Goal: Task Accomplishment & Management: Use online tool/utility

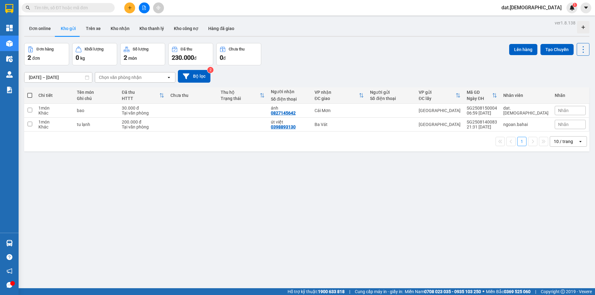
click at [31, 96] on span at bounding box center [29, 95] width 5 height 5
click at [30, 92] on input "checkbox" at bounding box center [30, 92] width 0 height 0
checkbox input "true"
click at [33, 94] on th at bounding box center [29, 95] width 11 height 16
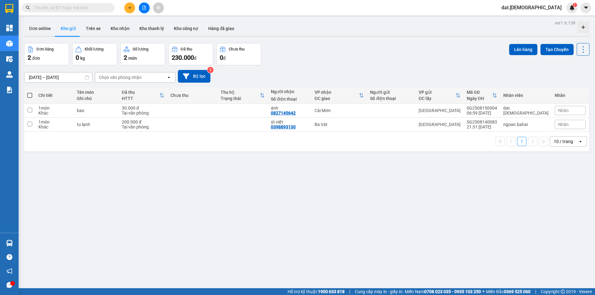
click at [31, 94] on span at bounding box center [29, 95] width 5 height 5
click at [30, 92] on input "checkbox" at bounding box center [30, 92] width 0 height 0
checkbox input "true"
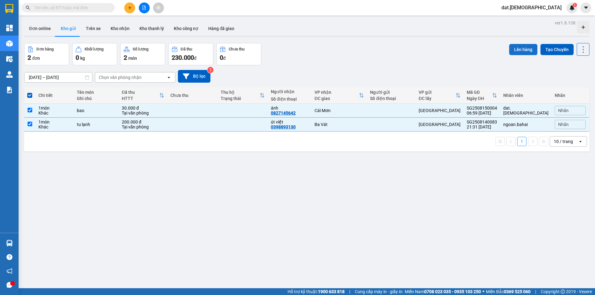
click at [522, 49] on button "Lên hàng" at bounding box center [523, 49] width 28 height 11
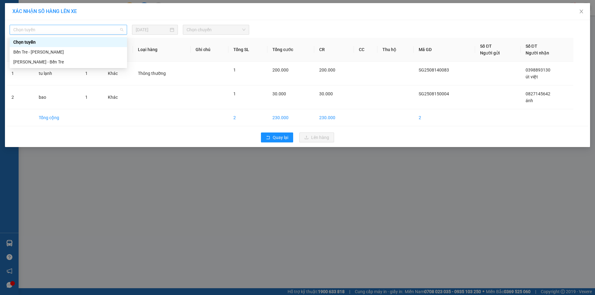
click at [66, 30] on span "Chọn tuyến" at bounding box center [68, 29] width 110 height 9
click at [69, 62] on div "Hồ Chí Minh - Bến Tre" at bounding box center [68, 62] width 110 height 7
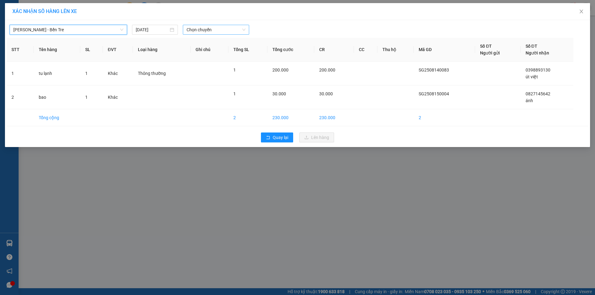
click at [207, 33] on span "Chọn chuyến" at bounding box center [216, 29] width 59 height 9
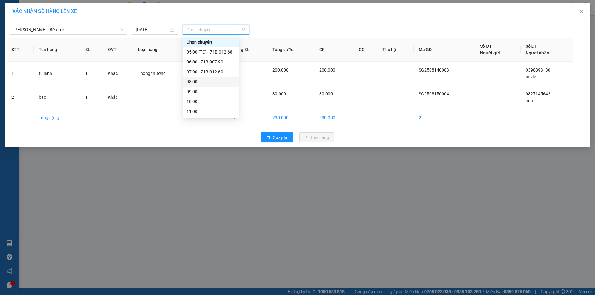
click at [208, 82] on div "08:00" at bounding box center [211, 81] width 48 height 7
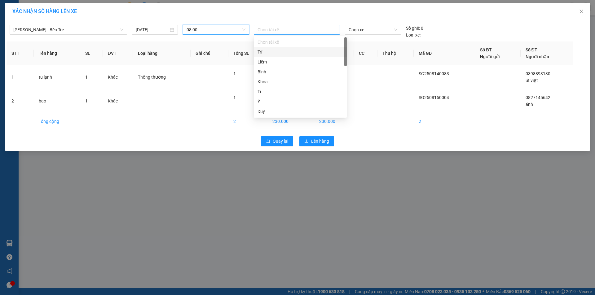
click at [294, 32] on div at bounding box center [296, 29] width 83 height 7
click at [267, 73] on div "Bình" at bounding box center [301, 72] width 86 height 7
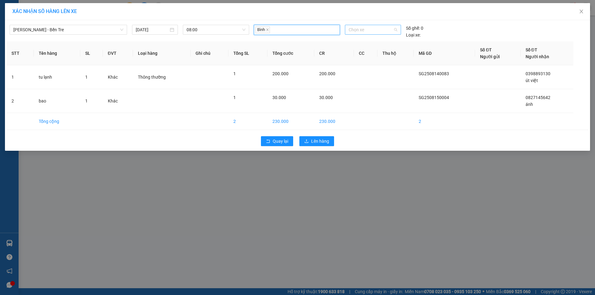
click at [378, 32] on span "Chọn xe" at bounding box center [373, 29] width 48 height 9
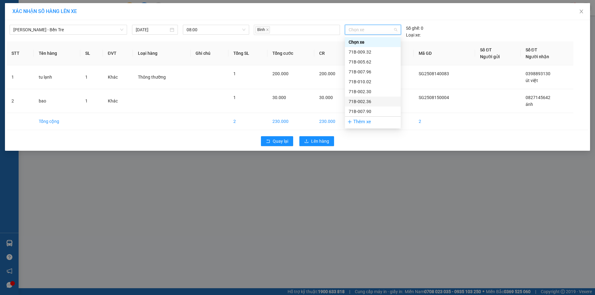
click at [366, 102] on div "71B-002.36" at bounding box center [373, 101] width 48 height 7
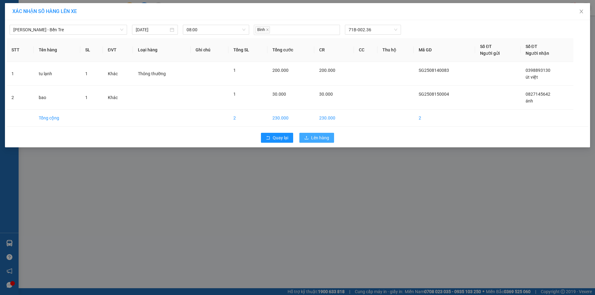
click at [323, 139] on span "Lên hàng" at bounding box center [320, 138] width 18 height 7
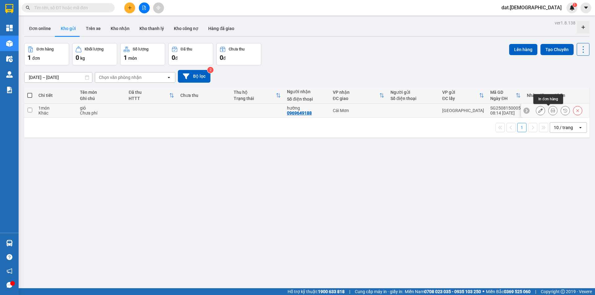
click at [551, 111] on icon at bounding box center [553, 110] width 4 height 4
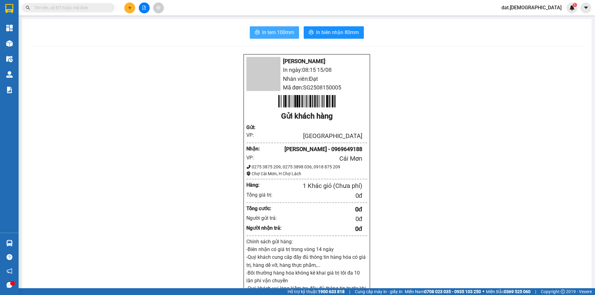
click at [267, 34] on span "In tem 100mm" at bounding box center [278, 33] width 32 height 8
click at [313, 31] on button "In biên nhận 80mm" at bounding box center [334, 32] width 60 height 12
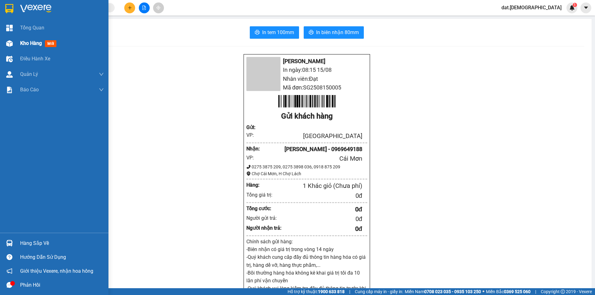
click at [57, 40] on div "Kho hàng mới" at bounding box center [39, 43] width 39 height 8
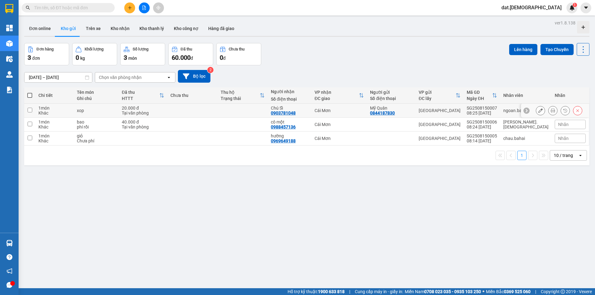
click at [551, 113] on icon at bounding box center [553, 110] width 4 height 4
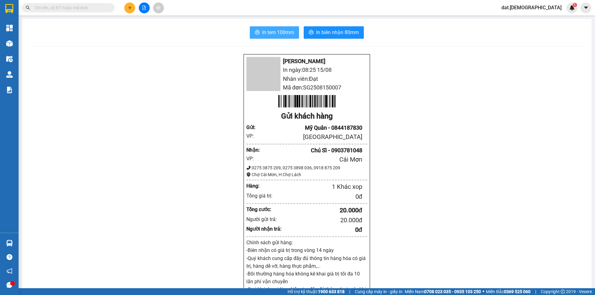
drag, startPoint x: 275, startPoint y: 29, endPoint x: 292, endPoint y: 44, distance: 22.9
click at [275, 30] on span "In tem 100mm" at bounding box center [278, 33] width 32 height 8
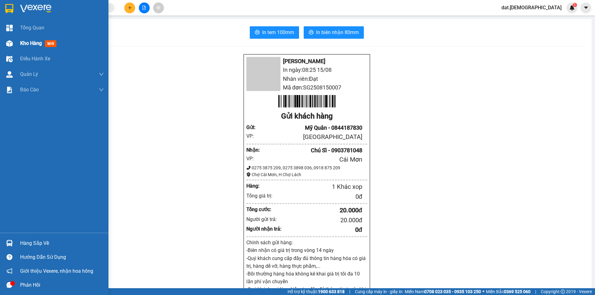
click at [53, 43] on span "mới" at bounding box center [50, 43] width 11 height 7
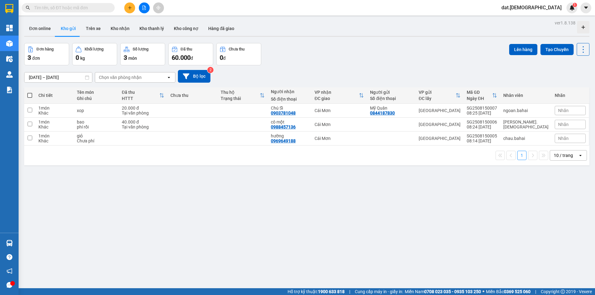
click at [29, 95] on span at bounding box center [29, 95] width 5 height 5
click at [30, 92] on input "checkbox" at bounding box center [30, 92] width 0 height 0
checkbox input "true"
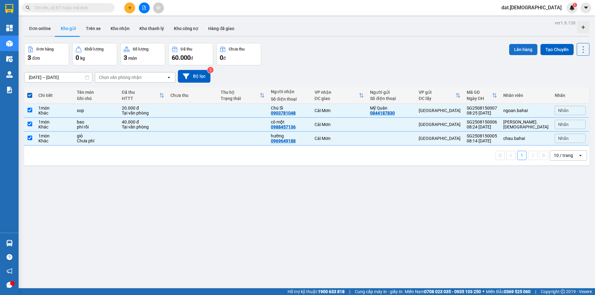
click at [521, 47] on button "Lên hàng" at bounding box center [523, 49] width 28 height 11
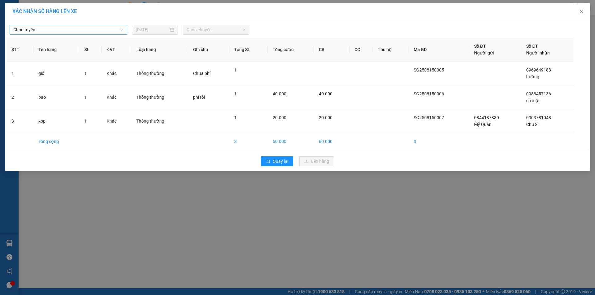
click at [103, 27] on span "Chọn tuyến" at bounding box center [68, 29] width 110 height 9
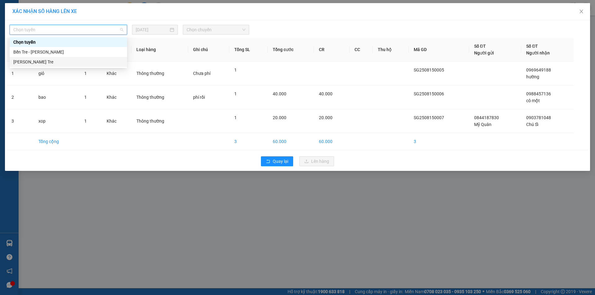
click at [55, 60] on div "Hồ Chí Minh - Bến Tre" at bounding box center [68, 62] width 110 height 7
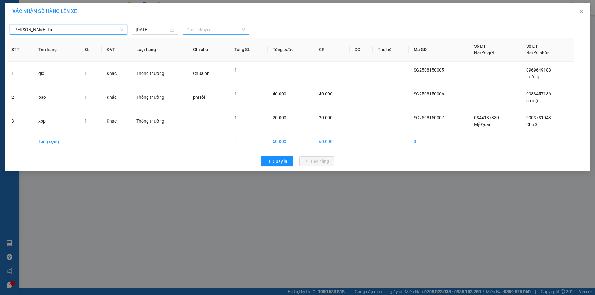
click at [247, 29] on div "Chọn chuyến" at bounding box center [216, 30] width 66 height 10
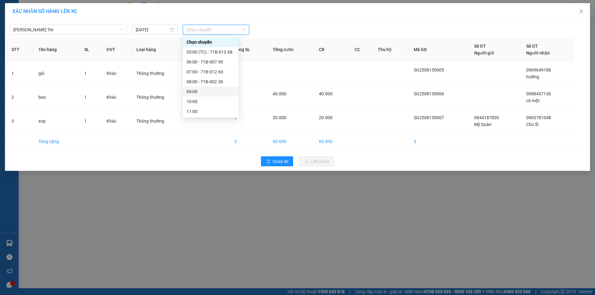
click at [202, 94] on div "09:00" at bounding box center [211, 91] width 48 height 7
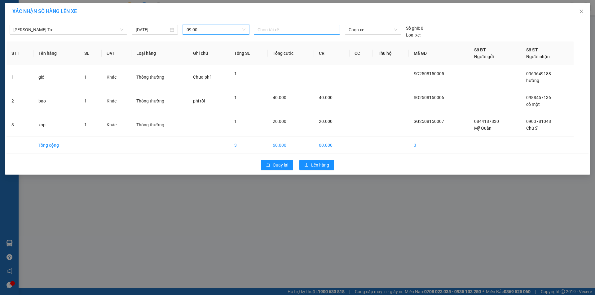
click at [266, 33] on div at bounding box center [296, 29] width 83 height 7
type input "tai"
click at [266, 51] on div "Tài" at bounding box center [301, 52] width 86 height 7
click at [365, 31] on span "Chọn xe" at bounding box center [373, 29] width 48 height 9
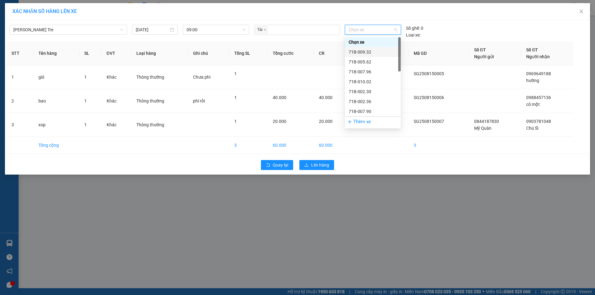
click at [364, 50] on div "71B-009.32" at bounding box center [373, 52] width 48 height 7
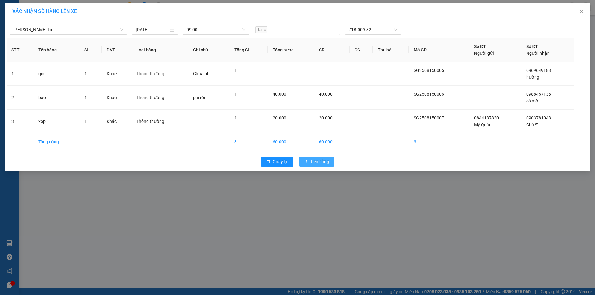
click at [316, 165] on span "Lên hàng" at bounding box center [320, 161] width 18 height 7
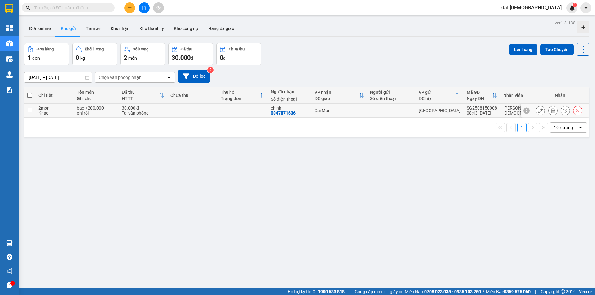
click at [285, 105] on td "chính 0347871636" at bounding box center [290, 111] width 44 height 14
checkbox input "true"
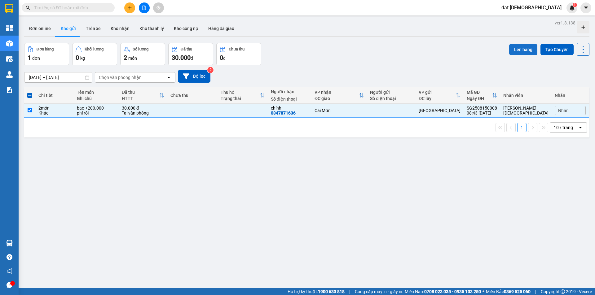
click at [514, 53] on button "Lên hàng" at bounding box center [523, 49] width 28 height 11
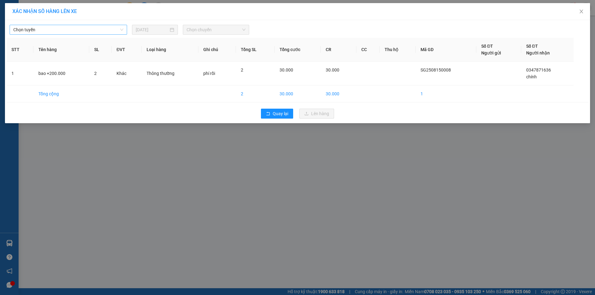
click at [78, 29] on span "Chọn tuyến" at bounding box center [68, 29] width 110 height 9
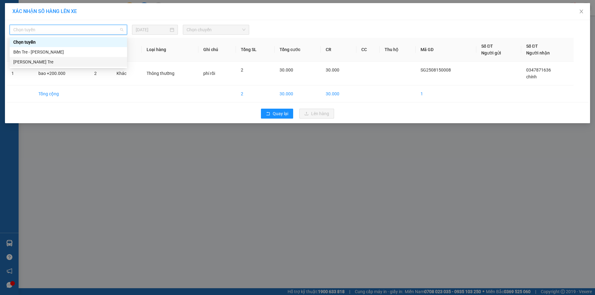
click at [47, 62] on div "[PERSON_NAME] Tre" at bounding box center [68, 62] width 110 height 7
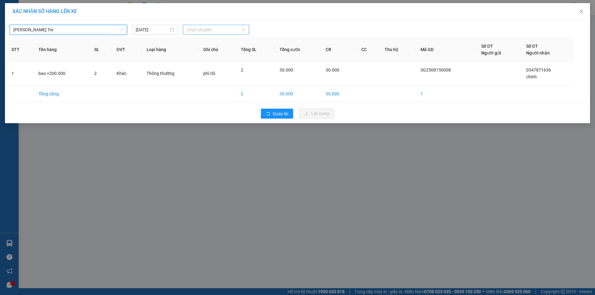
click at [219, 28] on span "Chọn chuyến" at bounding box center [216, 29] width 59 height 9
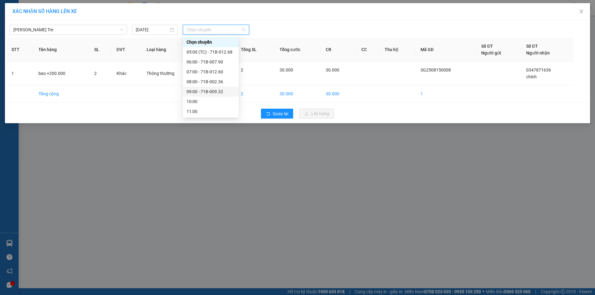
click at [211, 91] on div "09:00 - 71B-009.32" at bounding box center [211, 91] width 48 height 7
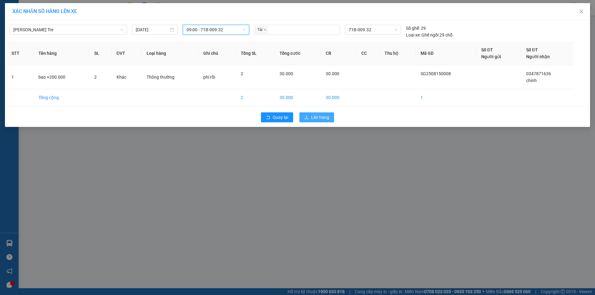
click at [320, 117] on span "Lên hàng" at bounding box center [320, 117] width 18 height 7
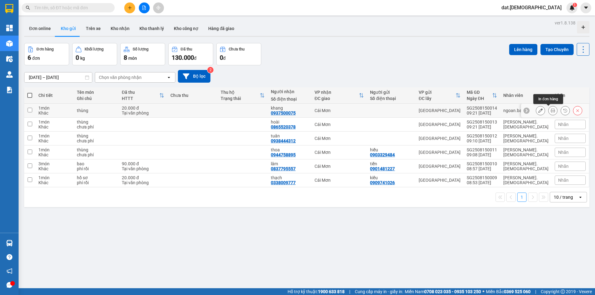
click at [551, 111] on button at bounding box center [553, 110] width 9 height 11
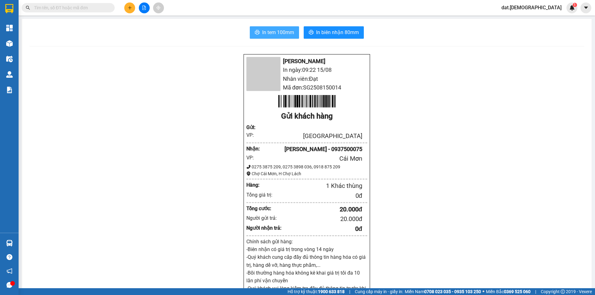
click at [286, 31] on span "In tem 100mm" at bounding box center [278, 33] width 32 height 8
click at [267, 34] on span "In tem 100mm" at bounding box center [278, 33] width 32 height 8
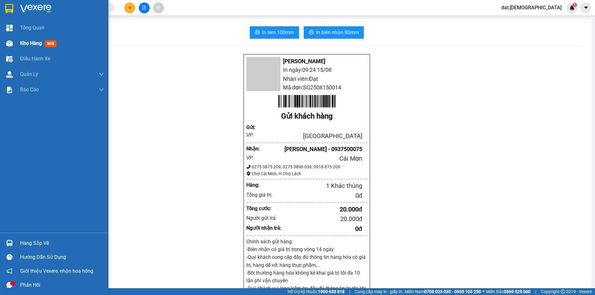
click at [50, 43] on span "mới" at bounding box center [50, 43] width 11 height 7
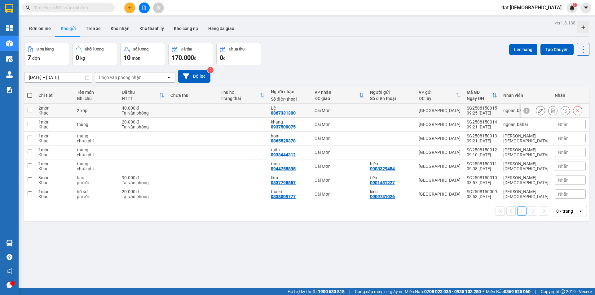
click at [551, 112] on icon at bounding box center [553, 110] width 4 height 4
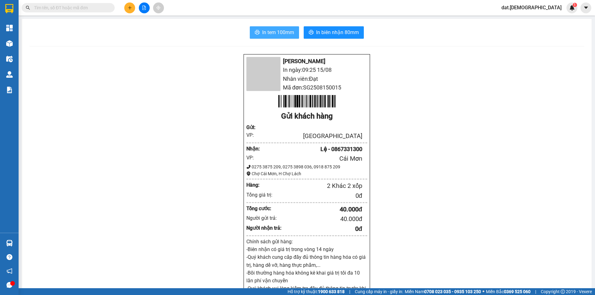
click at [280, 36] on span "In tem 100mm" at bounding box center [278, 33] width 32 height 8
click at [265, 34] on span "In tem 100mm" at bounding box center [278, 33] width 32 height 8
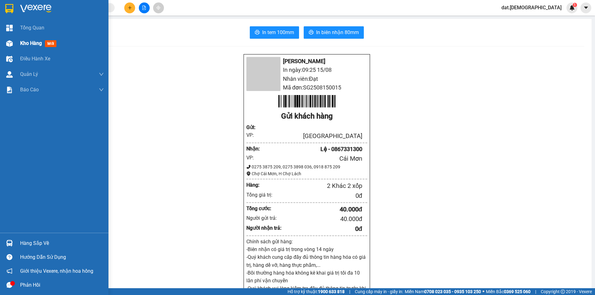
click at [30, 46] on span "Kho hàng" at bounding box center [31, 43] width 22 height 6
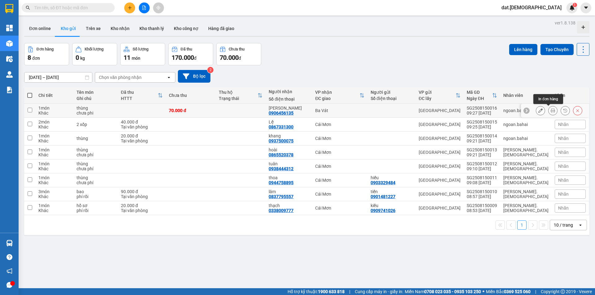
click at [551, 112] on icon at bounding box center [553, 110] width 4 height 4
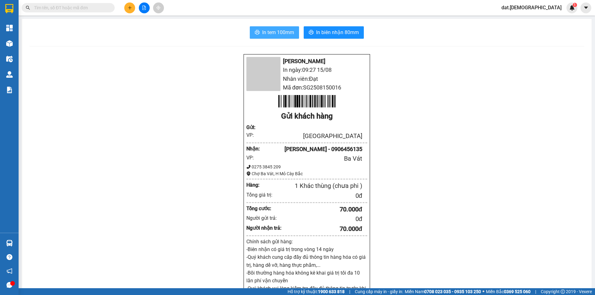
drag, startPoint x: 272, startPoint y: 29, endPoint x: 268, endPoint y: 30, distance: 4.4
click at [271, 30] on span "In tem 100mm" at bounding box center [278, 33] width 32 height 8
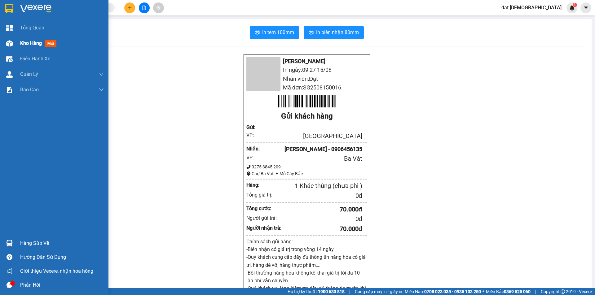
click at [47, 43] on span "mới" at bounding box center [50, 43] width 11 height 7
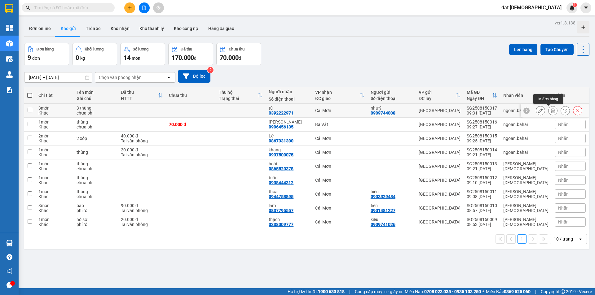
drag, startPoint x: 549, startPoint y: 110, endPoint x: 512, endPoint y: 106, distance: 37.1
click at [551, 110] on icon at bounding box center [553, 110] width 4 height 4
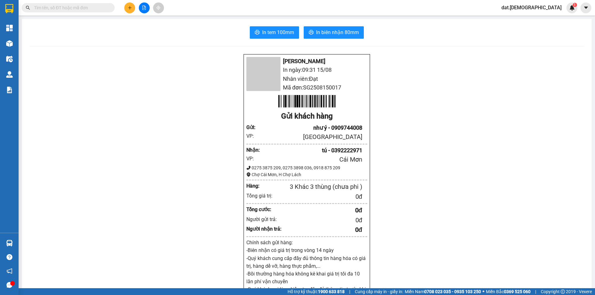
click at [247, 27] on div "In tem 100mm In biên nhận 80mm" at bounding box center [306, 32] width 555 height 12
click at [262, 35] on span "In tem 100mm" at bounding box center [278, 33] width 32 height 8
click at [269, 33] on span "In tem 100mm" at bounding box center [278, 33] width 32 height 8
click at [262, 28] on button "In tem 100mm" at bounding box center [274, 32] width 49 height 12
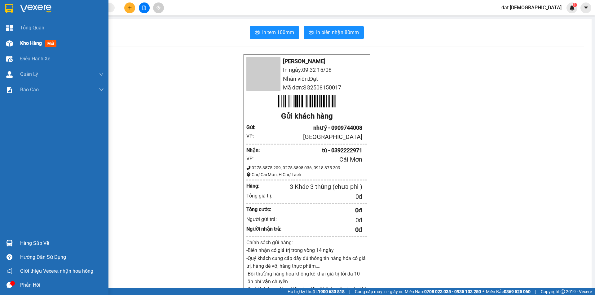
click at [49, 42] on span "mới" at bounding box center [50, 43] width 11 height 7
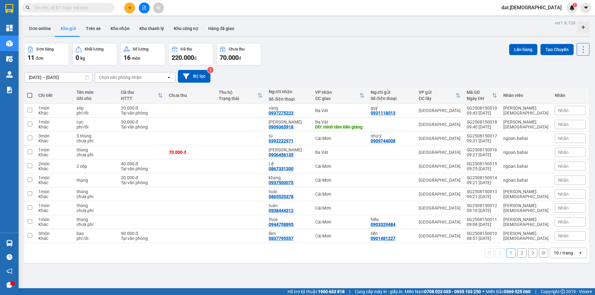
click at [32, 95] on span at bounding box center [29, 95] width 5 height 5
click at [30, 92] on input "checkbox" at bounding box center [30, 92] width 0 height 0
checkbox input "true"
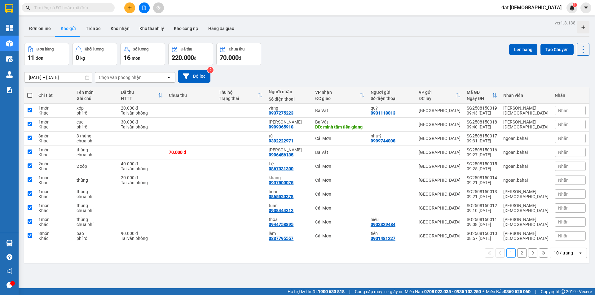
checkbox input "true"
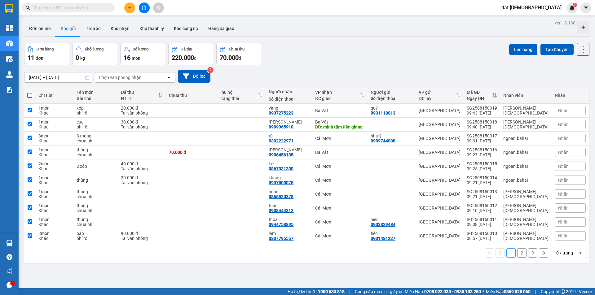
checkbox input "true"
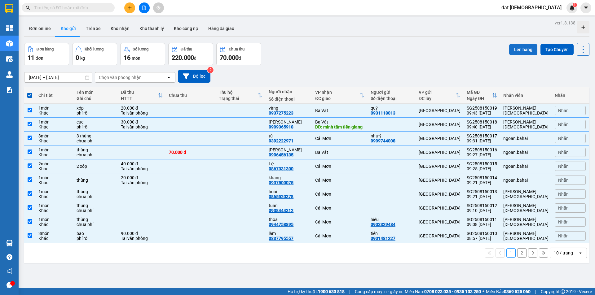
click at [517, 51] on button "Lên hàng" at bounding box center [523, 49] width 28 height 11
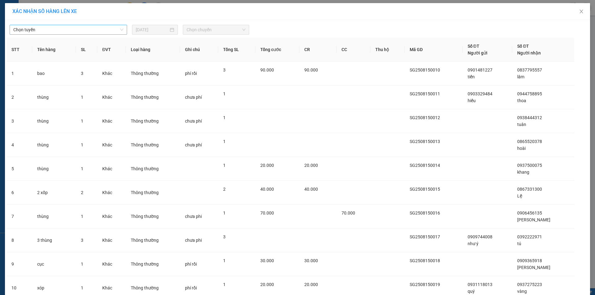
click at [105, 30] on span "Chọn tuyến" at bounding box center [68, 29] width 110 height 9
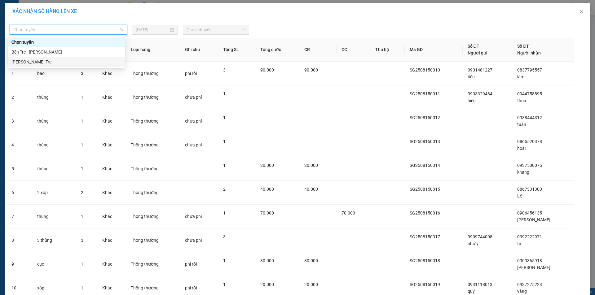
click at [51, 62] on div "[PERSON_NAME] Tre" at bounding box center [66, 62] width 110 height 7
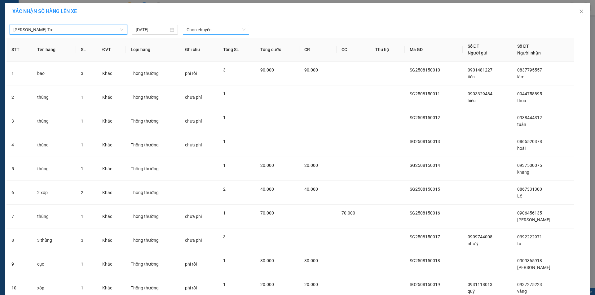
click at [212, 29] on span "Chọn chuyến" at bounding box center [216, 29] width 59 height 9
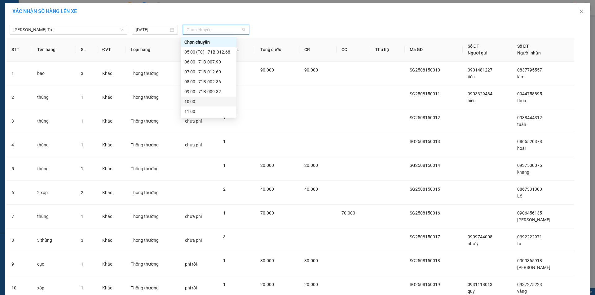
click at [205, 101] on div "10:00" at bounding box center [208, 101] width 48 height 7
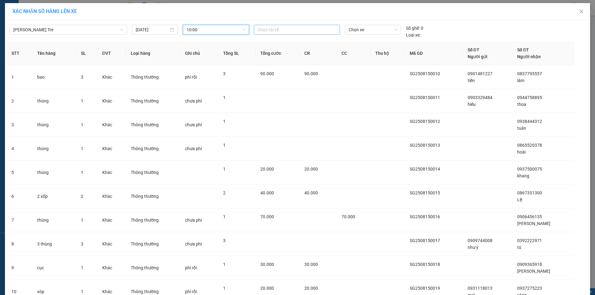
click at [272, 31] on div at bounding box center [296, 29] width 83 height 7
type input "hung"
click at [268, 43] on div "Hưng" at bounding box center [298, 42] width 86 height 7
click at [376, 30] on span "Chọn xe" at bounding box center [373, 29] width 48 height 9
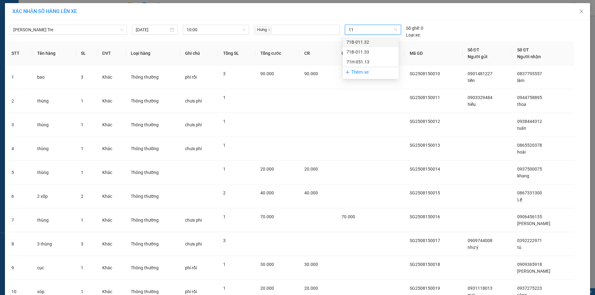
type input "113"
click at [373, 61] on div "71H-051.13" at bounding box center [371, 62] width 48 height 7
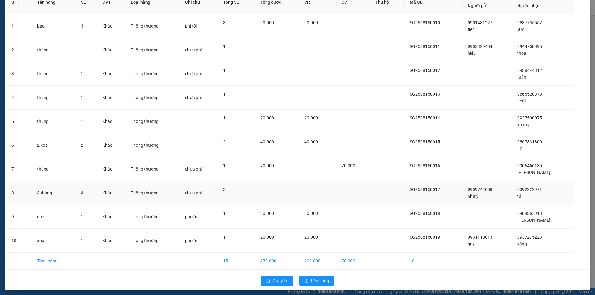
scroll to position [51, 0]
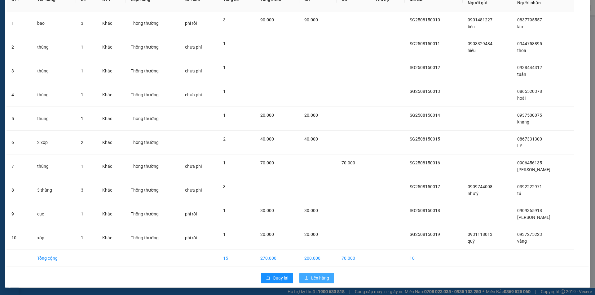
click at [316, 278] on span "Lên hàng" at bounding box center [320, 278] width 18 height 7
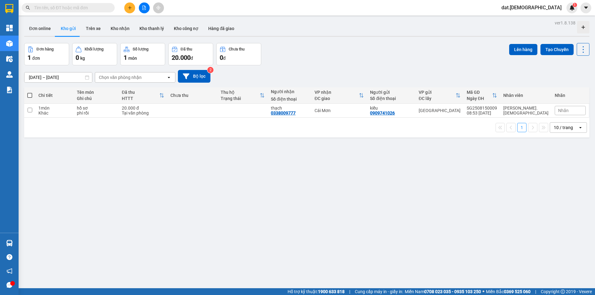
click at [578, 126] on icon "open" at bounding box center [580, 127] width 5 height 5
click at [563, 166] on span "20 / trang" at bounding box center [560, 163] width 20 height 6
click at [195, 113] on td at bounding box center [192, 111] width 50 height 14
checkbox input "true"
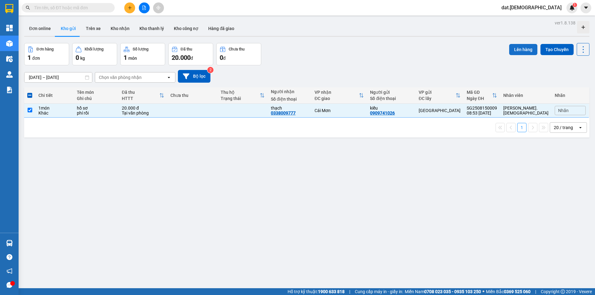
click at [521, 49] on button "Lên hàng" at bounding box center [523, 49] width 28 height 11
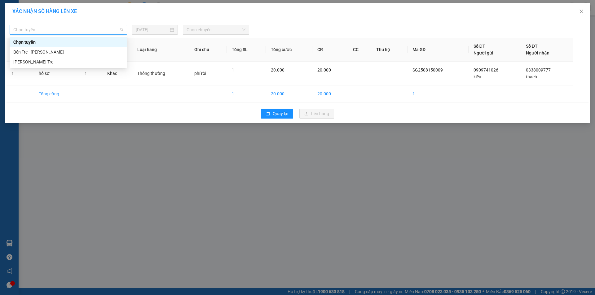
click at [77, 28] on span "Chọn tuyến" at bounding box center [68, 29] width 110 height 9
click at [46, 58] on div "[PERSON_NAME] - Bến Tre" at bounding box center [68, 62] width 117 height 10
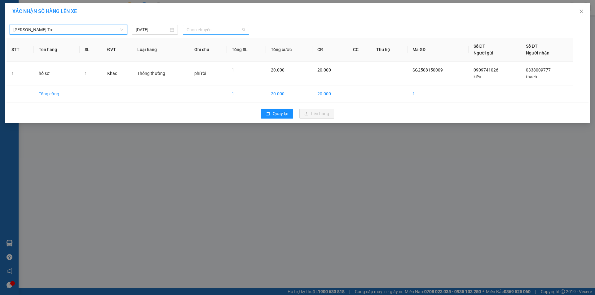
click at [208, 27] on span "Chọn chuyến" at bounding box center [216, 29] width 59 height 9
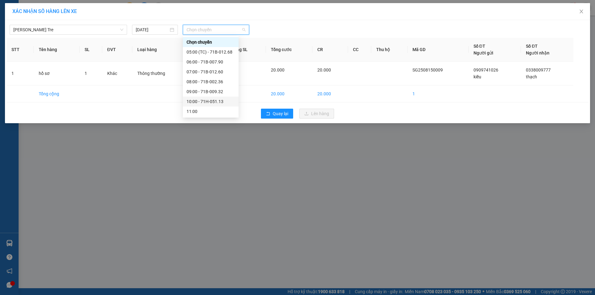
click at [211, 99] on div "10:00 - 71H-051.13" at bounding box center [211, 101] width 48 height 7
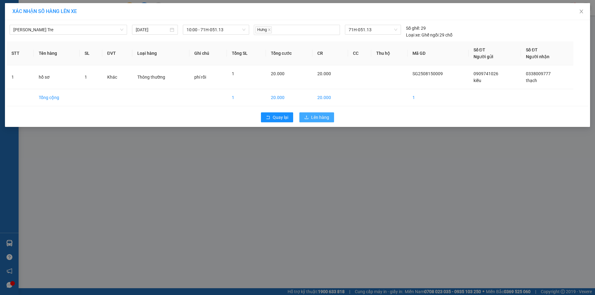
click at [306, 115] on button "Lên hàng" at bounding box center [316, 118] width 35 height 10
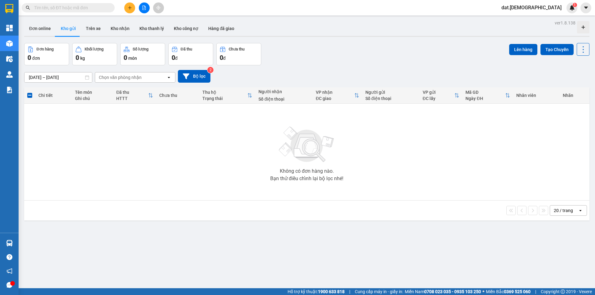
click at [130, 7] on icon "plus" at bounding box center [130, 8] width 4 height 4
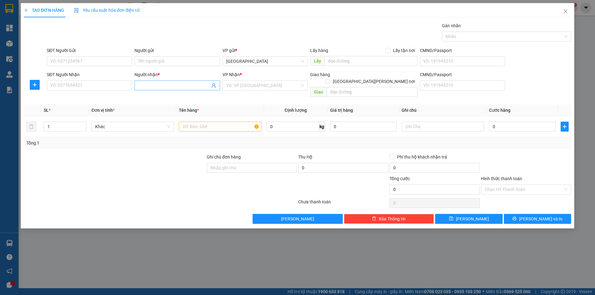
click at [171, 88] on input "Người nhận *" at bounding box center [174, 85] width 72 height 7
type input "Chất"
click at [254, 79] on div "VP Nhận *" at bounding box center [265, 75] width 85 height 9
click at [252, 85] on input "search" at bounding box center [262, 85] width 73 height 9
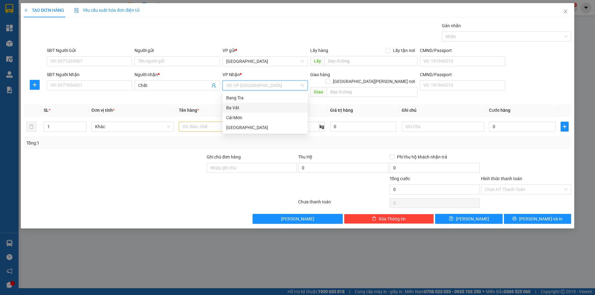
click at [244, 108] on div "Ba Vát" at bounding box center [265, 107] width 78 height 7
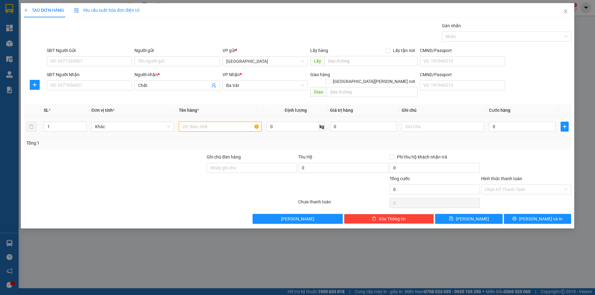
click at [216, 122] on input "text" at bounding box center [220, 127] width 82 height 10
type input "thùng ko"
click at [527, 122] on input "0" at bounding box center [522, 127] width 67 height 10
type input "2"
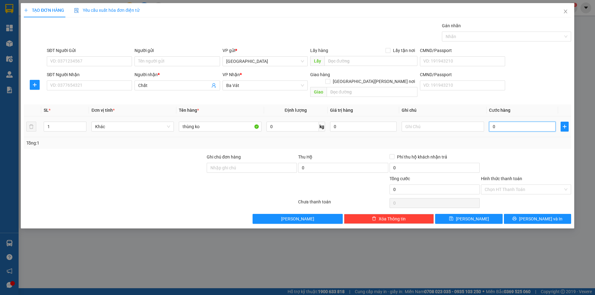
type input "2"
type input "20"
type input "200"
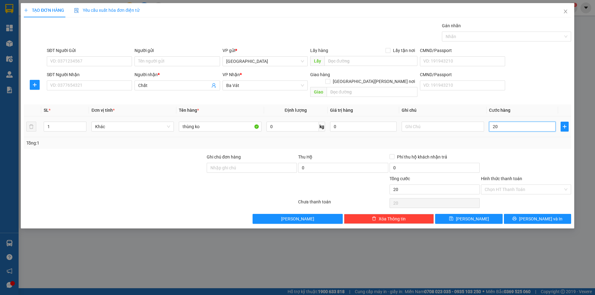
type input "200"
type input "2.000"
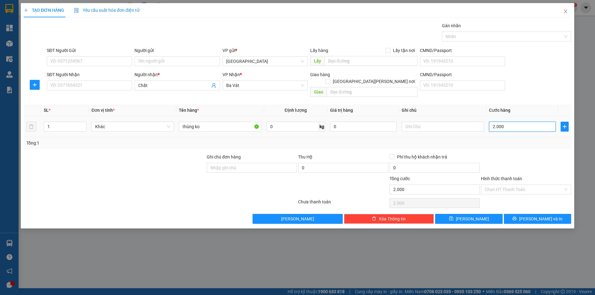
type input "20.000"
click at [530, 185] on input "Hình thức thanh toán" at bounding box center [524, 189] width 78 height 9
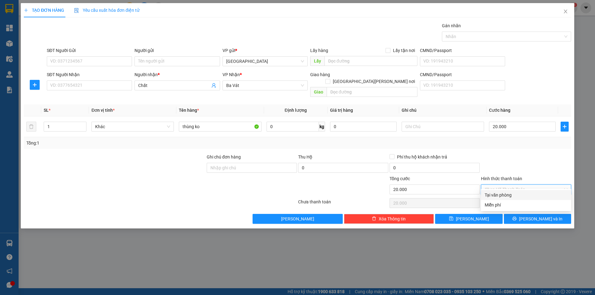
click at [524, 196] on div "Tại văn phòng" at bounding box center [526, 195] width 83 height 7
type input "0"
click at [520, 215] on button "Lưu và In" at bounding box center [537, 219] width 67 height 10
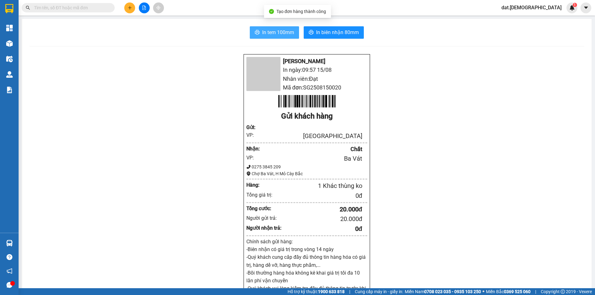
click at [286, 34] on span "In tem 100mm" at bounding box center [278, 33] width 32 height 8
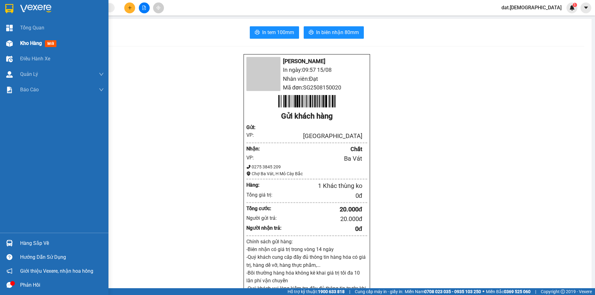
click at [54, 43] on span "mới" at bounding box center [50, 43] width 11 height 7
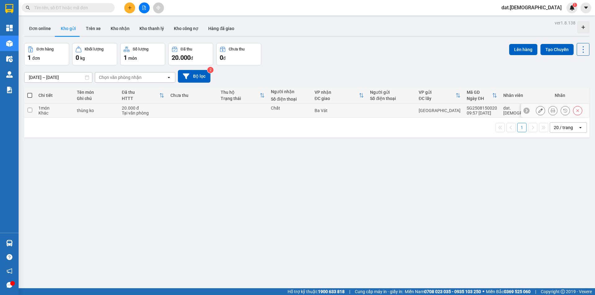
click at [259, 111] on td at bounding box center [243, 111] width 50 height 14
checkbox input "true"
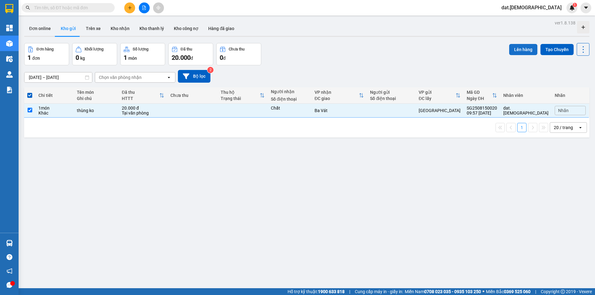
click at [514, 49] on button "Lên hàng" at bounding box center [523, 49] width 28 height 11
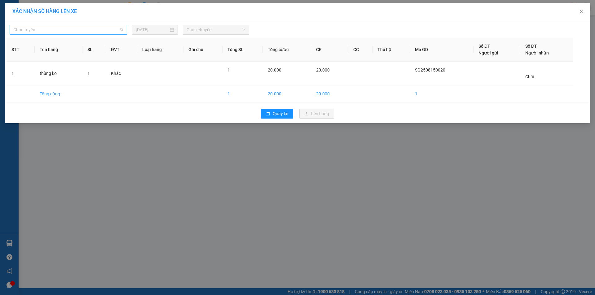
click at [94, 29] on span "Chọn tuyến" at bounding box center [68, 29] width 110 height 9
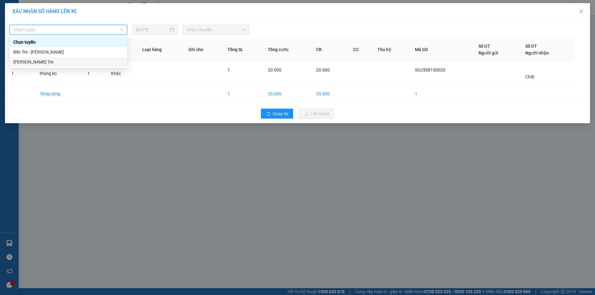
click at [65, 65] on div "Hồ Chí Minh - Bến Tre" at bounding box center [68, 62] width 110 height 7
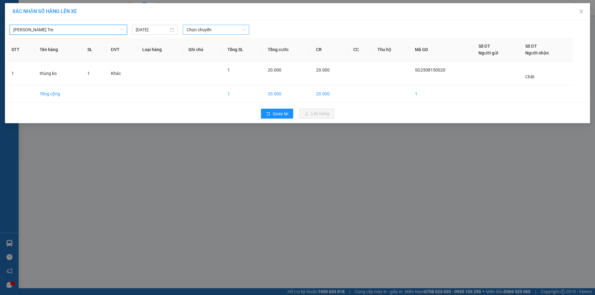
click at [221, 28] on span "Chọn chuyến" at bounding box center [216, 29] width 59 height 9
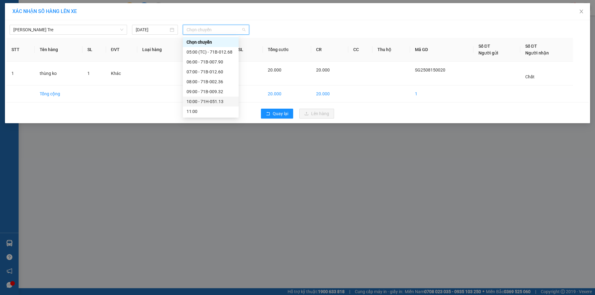
click at [214, 101] on div "10:00 - 71H-051.13" at bounding box center [211, 101] width 48 height 7
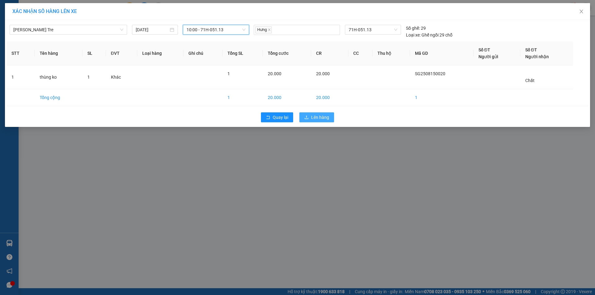
click at [321, 117] on span "Lên hàng" at bounding box center [320, 117] width 18 height 7
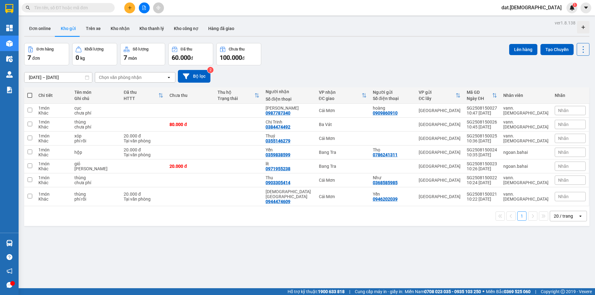
click at [29, 96] on span at bounding box center [29, 95] width 5 height 5
click at [30, 92] on input "checkbox" at bounding box center [30, 92] width 0 height 0
checkbox input "true"
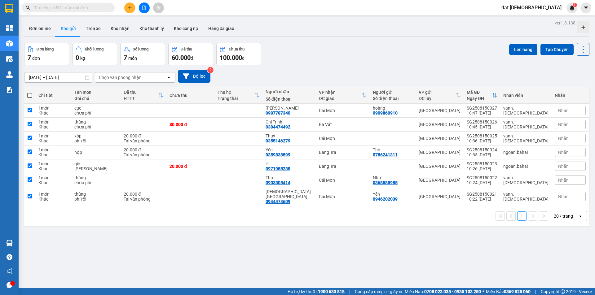
checkbox input "true"
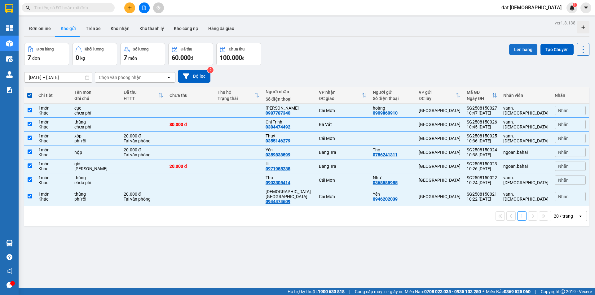
click at [519, 50] on button "Lên hàng" at bounding box center [523, 49] width 28 height 11
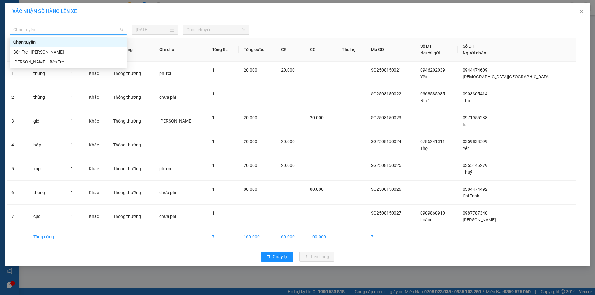
click at [55, 30] on span "Chọn tuyến" at bounding box center [68, 29] width 110 height 9
click at [48, 61] on div "Hồ Chí Minh - Bến Tre" at bounding box center [68, 62] width 110 height 7
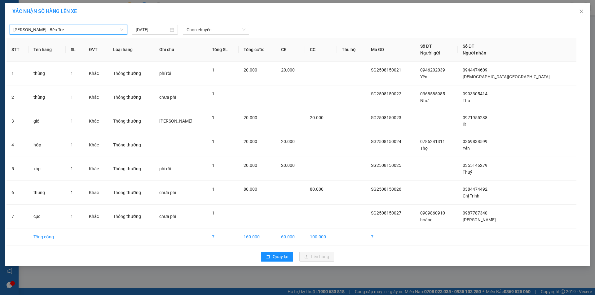
click at [222, 21] on div "Hồ Chí Minh - Bến Tre Hồ Chí Minh - Bến Tre 15/08/2025 Chọn chuyến STT Tên hàng…" at bounding box center [297, 143] width 585 height 246
click at [219, 30] on span "Chọn chuyến" at bounding box center [216, 29] width 59 height 9
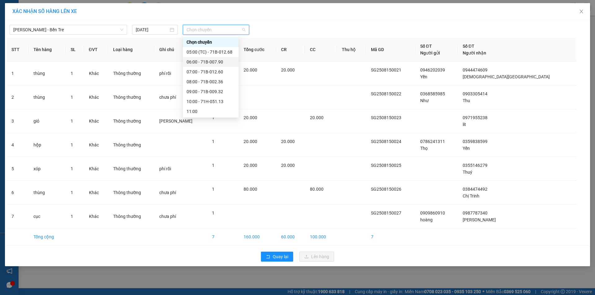
scroll to position [31, 0]
click at [201, 80] on div "11:00" at bounding box center [211, 80] width 48 height 7
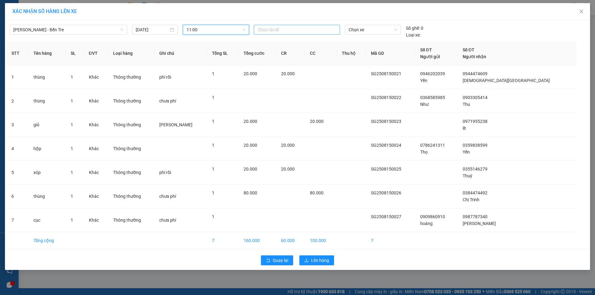
click at [276, 31] on div at bounding box center [296, 29] width 83 height 7
type input "thanh"
click at [268, 41] on div "Thanh" at bounding box center [301, 42] width 86 height 7
click at [374, 32] on span "Chọn xe" at bounding box center [373, 29] width 48 height 9
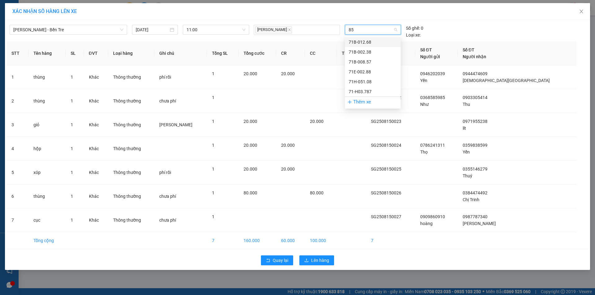
type input "857"
click at [370, 40] on div "71B-008.57" at bounding box center [373, 42] width 48 height 7
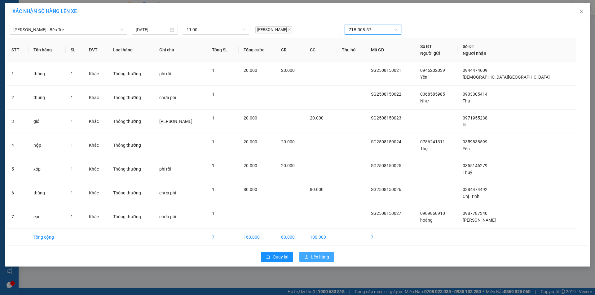
click at [327, 254] on span "Lên hàng" at bounding box center [320, 257] width 18 height 7
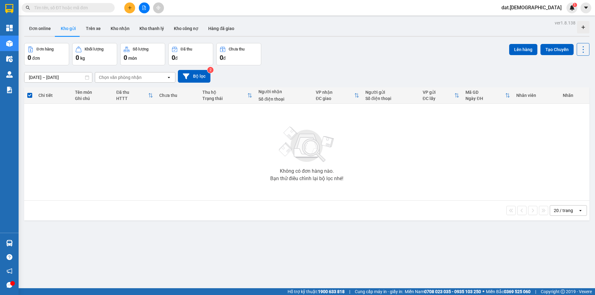
click at [130, 7] on icon "plus" at bounding box center [130, 7] width 0 height 3
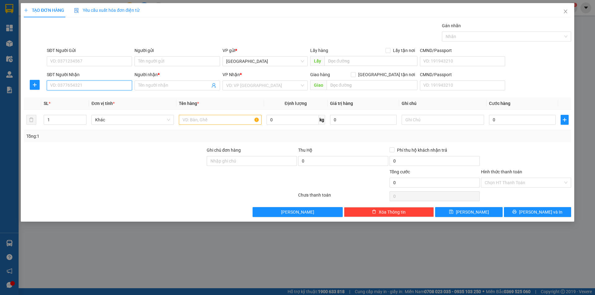
click at [73, 86] on input "SĐT Người Nhận" at bounding box center [89, 86] width 85 height 10
type input "0985039149"
click at [145, 84] on input "Người nhận *" at bounding box center [174, 85] width 72 height 7
type input "3 Mao"
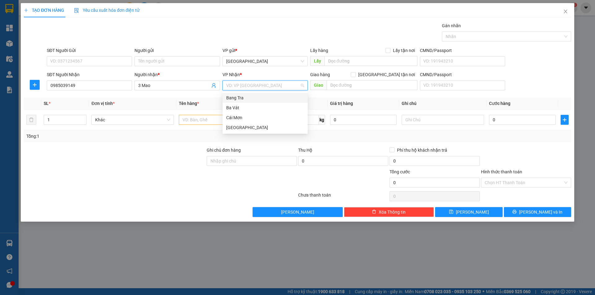
click at [241, 83] on input "search" at bounding box center [262, 85] width 73 height 9
click at [245, 107] on div "Ba Vát" at bounding box center [265, 107] width 78 height 7
click at [205, 118] on input "text" at bounding box center [220, 120] width 82 height 10
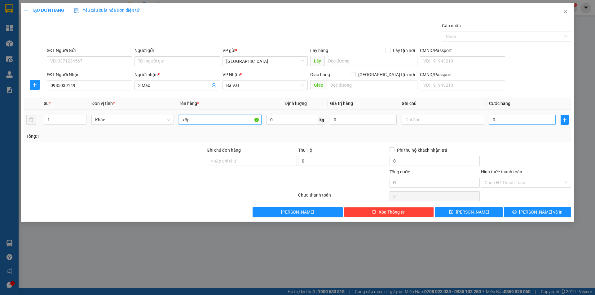
type input "xốp"
click at [511, 119] on input "0" at bounding box center [522, 120] width 67 height 10
type input "2"
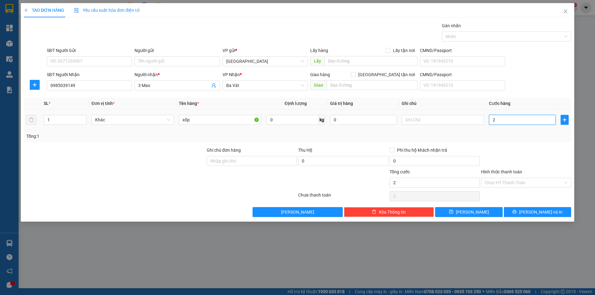
type input "20"
type input "200"
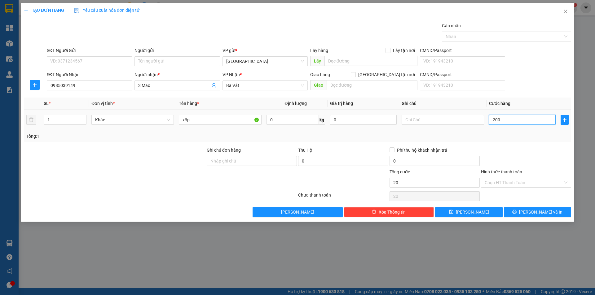
type input "200"
type input "2.000"
type input "20.000"
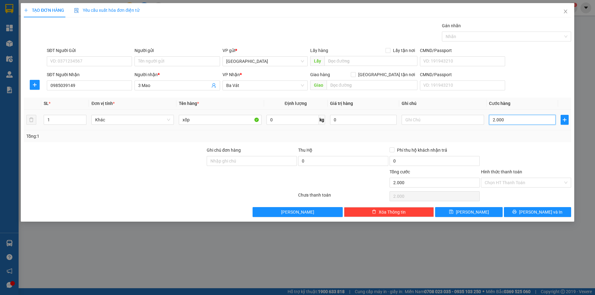
type input "20.000"
click at [510, 181] on input "Hình thức thanh toán" at bounding box center [524, 182] width 78 height 9
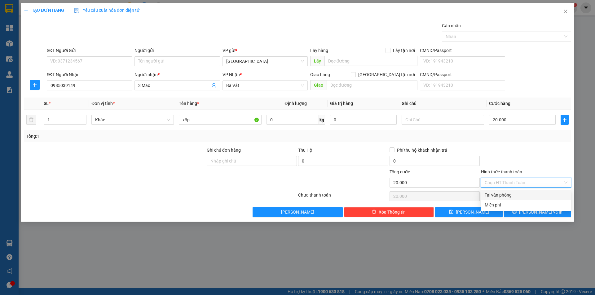
click at [506, 193] on div "Tại văn phòng" at bounding box center [526, 195] width 83 height 7
type input "0"
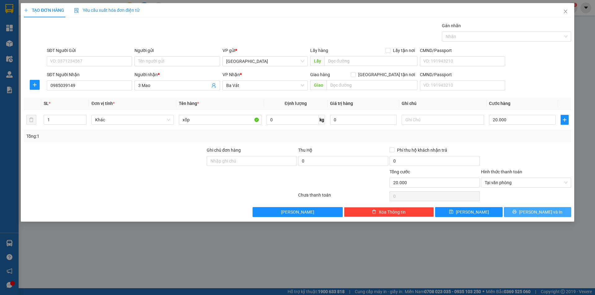
click at [517, 213] on icon "printer" at bounding box center [515, 212] width 4 height 4
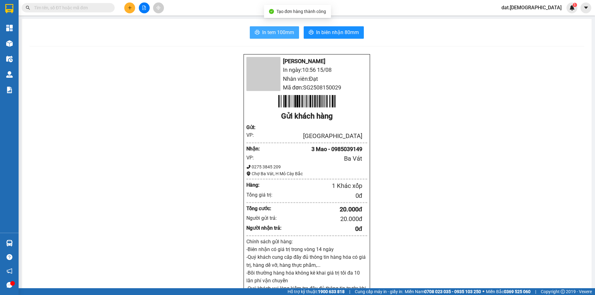
click at [274, 36] on span "In tem 100mm" at bounding box center [278, 33] width 32 height 8
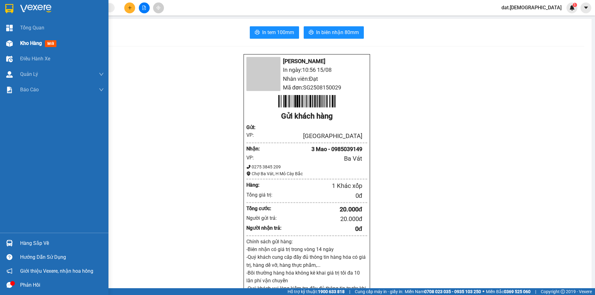
click at [52, 44] on span "mới" at bounding box center [50, 43] width 11 height 7
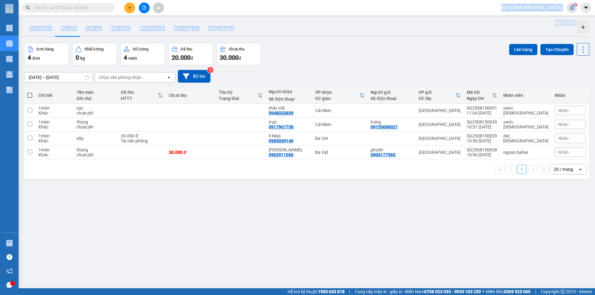
drag, startPoint x: 337, startPoint y: 2, endPoint x: 339, endPoint y: -3, distance: 5.5
click at [339, 0] on html "Kết quả tìm kiếm ( 0 ) Bộ lọc Gửi 3 ngày gần nhất No Data dat.bahai 1 Tổng Quan…" at bounding box center [297, 147] width 595 height 295
drag, startPoint x: 339, startPoint y: -3, endPoint x: 288, endPoint y: 215, distance: 223.4
click at [288, 216] on div "ver 1.8.138 Đơn online Kho gửi Trên xe Kho nhận Kho thanh lý Kho công nợ Hàng đ…" at bounding box center [307, 166] width 570 height 295
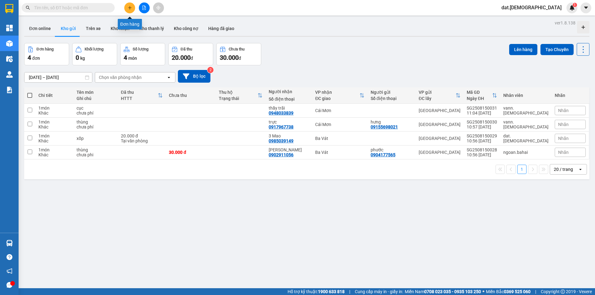
click at [129, 7] on icon "plus" at bounding box center [130, 8] width 4 height 4
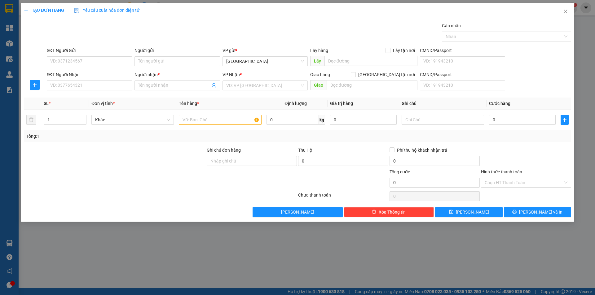
click at [67, 80] on div "SĐT Người Nhận" at bounding box center [89, 75] width 85 height 9
click at [62, 87] on input "SĐT Người Nhận" at bounding box center [89, 86] width 85 height 10
type input "0393292844"
click at [94, 97] on div "0393292844 - Bí Đỏ" at bounding box center [90, 98] width 78 height 7
type input "Bí Đỏ"
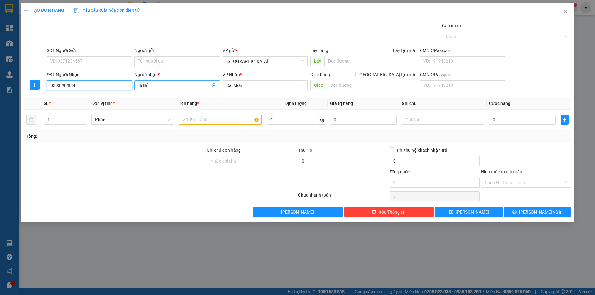
type input "0393292844"
drag, startPoint x: 152, startPoint y: 84, endPoint x: 135, endPoint y: 86, distance: 17.5
click at [135, 86] on span "Bí Đỏ" at bounding box center [177, 86] width 85 height 10
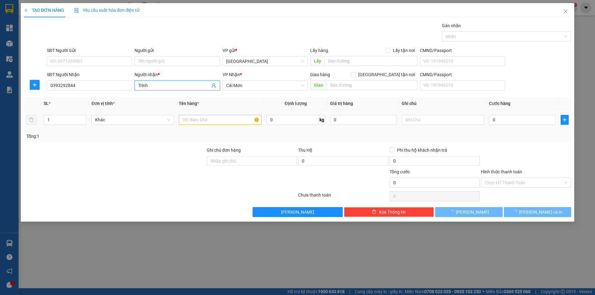
type input "Trinh"
click at [206, 118] on input "text" at bounding box center [220, 120] width 82 height 10
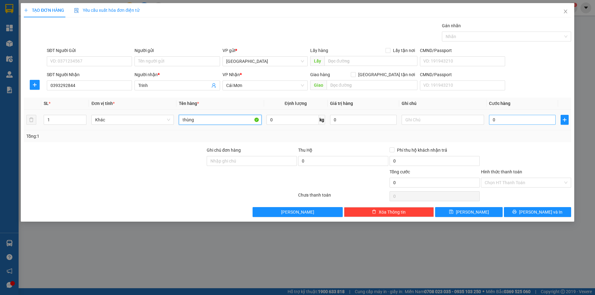
type input "thùng"
click at [513, 121] on input "0" at bounding box center [522, 120] width 67 height 10
click at [417, 120] on input "text" at bounding box center [443, 120] width 82 height 10
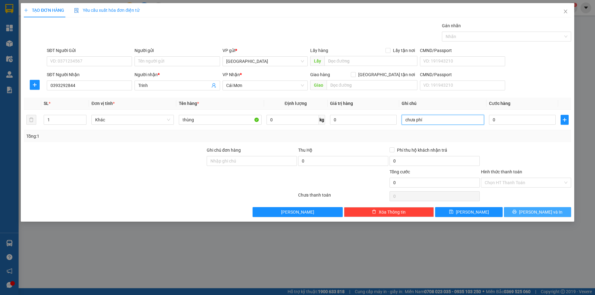
type input "chưa phí"
click at [522, 216] on button "Lưu và In" at bounding box center [537, 212] width 67 height 10
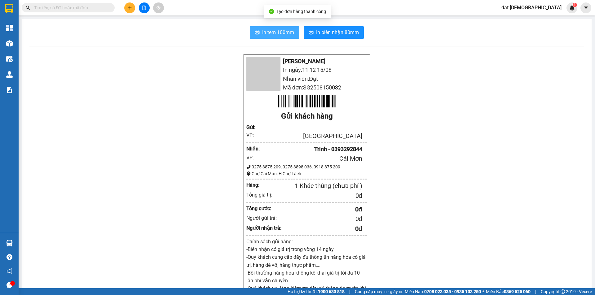
click at [268, 34] on span "In tem 100mm" at bounding box center [278, 33] width 32 height 8
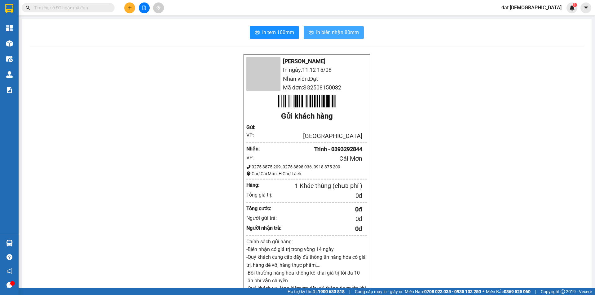
click at [328, 34] on span "In biên nhận 80mm" at bounding box center [337, 33] width 43 height 8
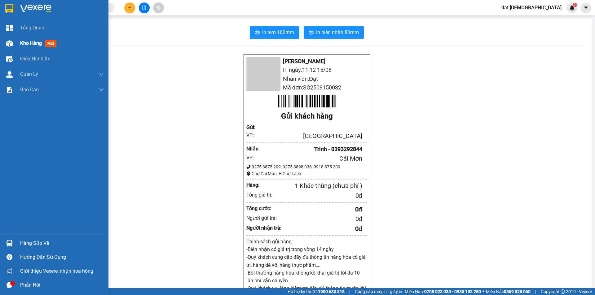
click at [50, 44] on span "mới" at bounding box center [50, 43] width 11 height 7
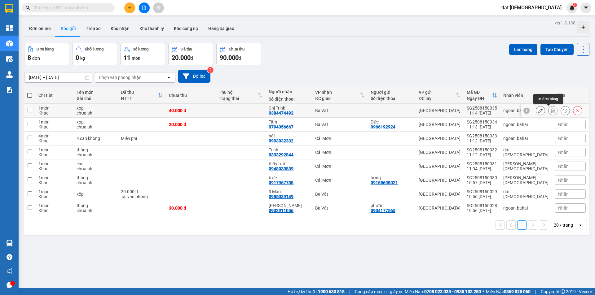
drag, startPoint x: 549, startPoint y: 109, endPoint x: 416, endPoint y: 97, distance: 133.5
click at [551, 109] on icon at bounding box center [553, 110] width 4 height 4
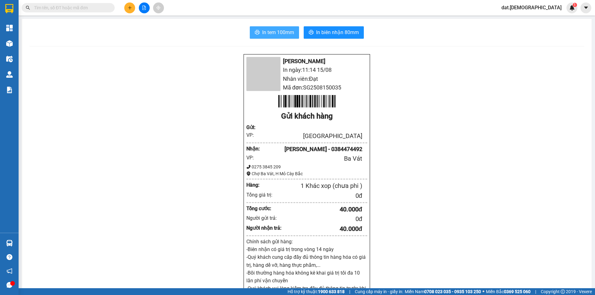
click at [295, 32] on button "In tem 100mm" at bounding box center [274, 32] width 49 height 12
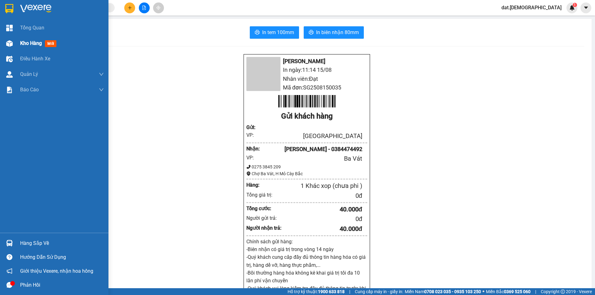
click at [27, 42] on span "Kho hàng" at bounding box center [31, 43] width 22 height 6
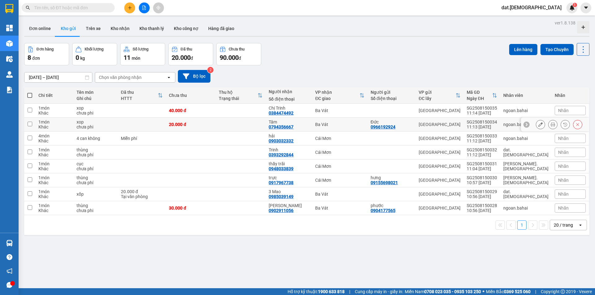
drag, startPoint x: 550, startPoint y: 121, endPoint x: 545, endPoint y: 118, distance: 5.7
click at [550, 121] on div at bounding box center [552, 124] width 9 height 9
click at [549, 123] on button at bounding box center [553, 124] width 9 height 11
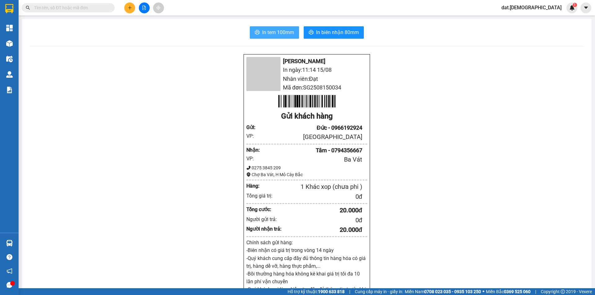
click at [285, 31] on span "In tem 100mm" at bounding box center [278, 33] width 32 height 8
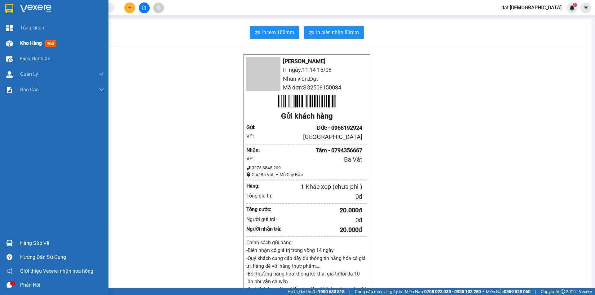
click at [7, 44] on img at bounding box center [9, 43] width 7 height 7
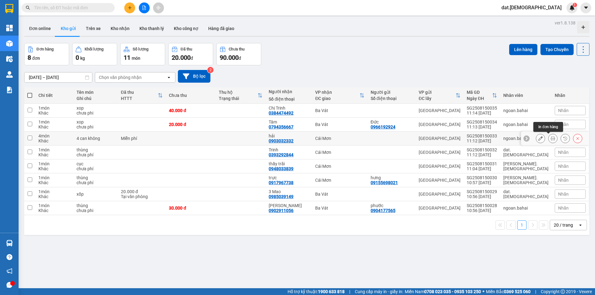
click at [549, 139] on button at bounding box center [553, 138] width 9 height 11
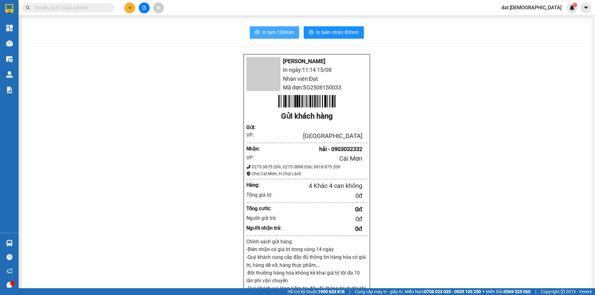
click at [280, 33] on span "In tem 100mm" at bounding box center [278, 33] width 32 height 8
click at [271, 33] on span "In tem 100mm" at bounding box center [278, 33] width 32 height 8
click at [267, 32] on span "In tem 100mm" at bounding box center [278, 33] width 32 height 8
click at [281, 38] on button "In tem 100mm" at bounding box center [274, 32] width 49 height 12
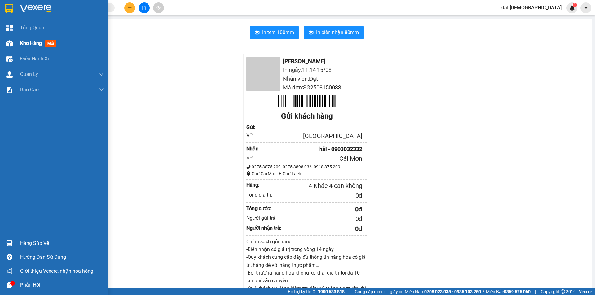
click at [54, 43] on span "mới" at bounding box center [50, 43] width 11 height 7
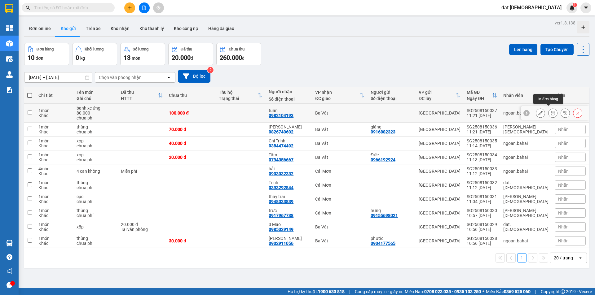
click at [551, 111] on icon at bounding box center [553, 113] width 4 height 4
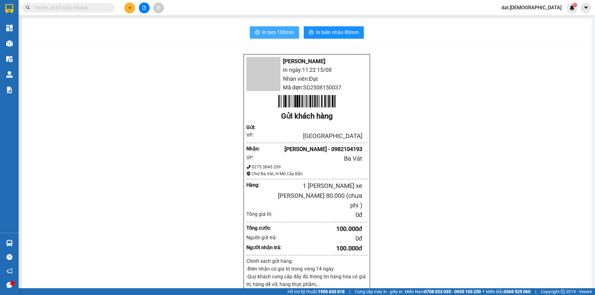
click at [262, 32] on span "In tem 100mm" at bounding box center [278, 33] width 32 height 8
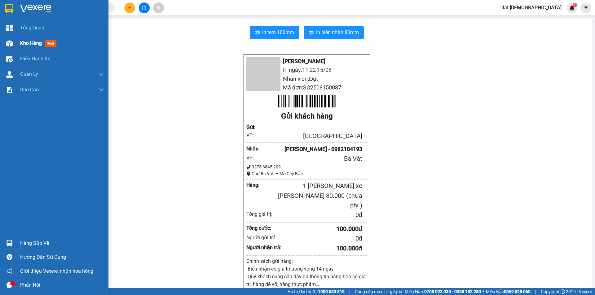
click at [52, 44] on span "mới" at bounding box center [50, 43] width 11 height 7
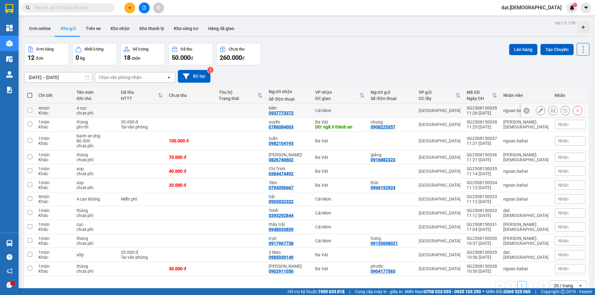
click at [551, 108] on icon at bounding box center [553, 110] width 4 height 4
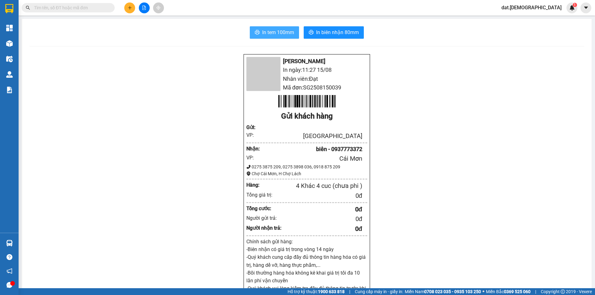
click at [285, 32] on span "In tem 100mm" at bounding box center [278, 33] width 32 height 8
click at [272, 30] on span "In tem 100mm" at bounding box center [278, 33] width 32 height 8
click at [270, 32] on span "In tem 100mm" at bounding box center [278, 33] width 32 height 8
click at [269, 31] on span "In tem 100mm" at bounding box center [278, 33] width 32 height 8
click at [337, 32] on span "In biên nhận 80mm" at bounding box center [337, 33] width 43 height 8
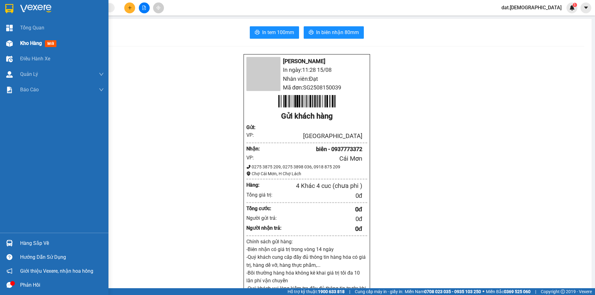
click at [50, 44] on span "mới" at bounding box center [50, 43] width 11 height 7
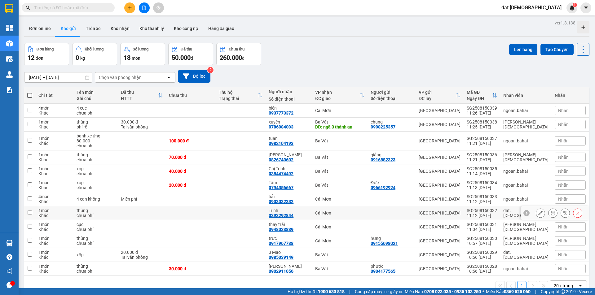
scroll to position [29, 0]
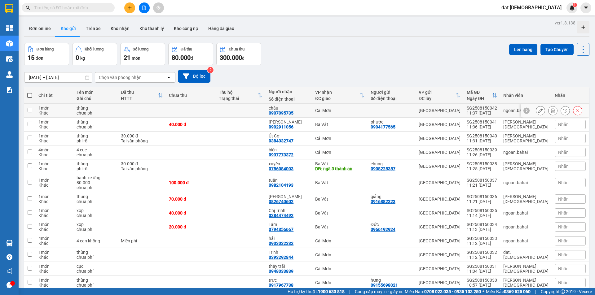
click at [551, 109] on icon at bounding box center [553, 110] width 4 height 4
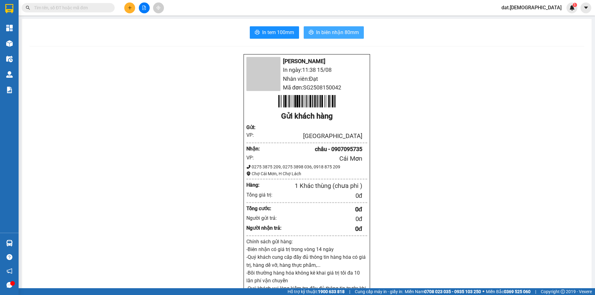
click at [340, 30] on span "In biên nhận 80mm" at bounding box center [337, 33] width 43 height 8
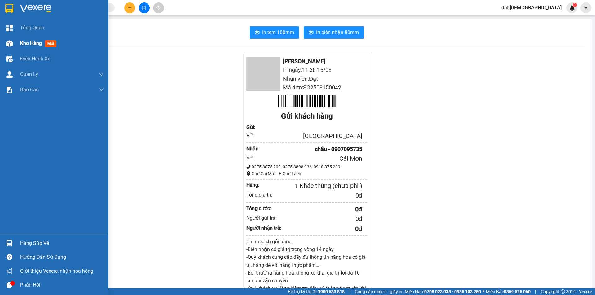
click at [52, 42] on span "mới" at bounding box center [50, 43] width 11 height 7
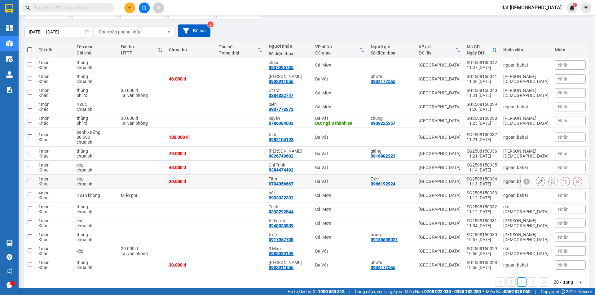
scroll to position [50, 0]
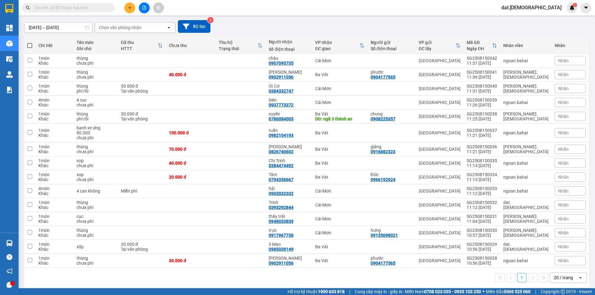
click at [28, 42] on label at bounding box center [29, 45] width 5 height 6
click at [30, 42] on input "checkbox" at bounding box center [30, 42] width 0 height 0
checkbox input "true"
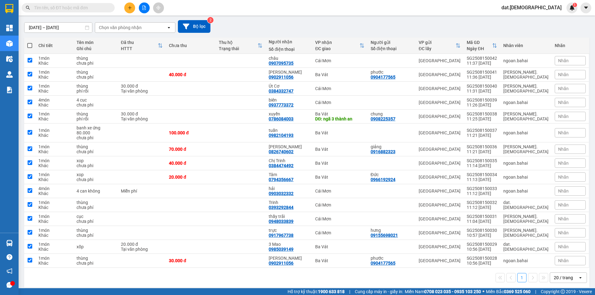
checkbox input "true"
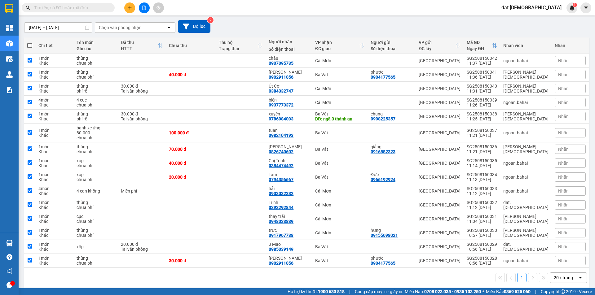
checkbox input "true"
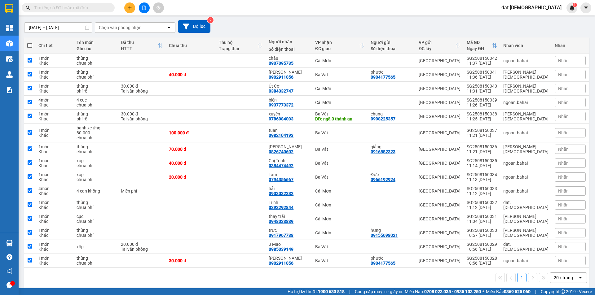
checkbox input "true"
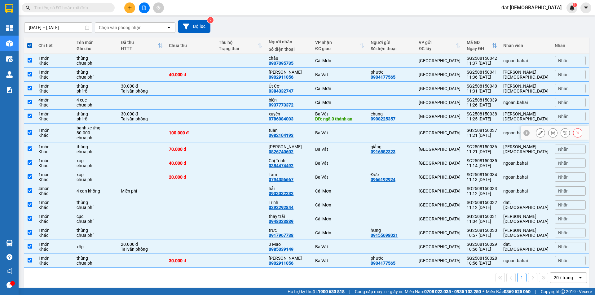
click at [111, 135] on div "chưa phi" at bounding box center [96, 137] width 38 height 5
checkbox input "false"
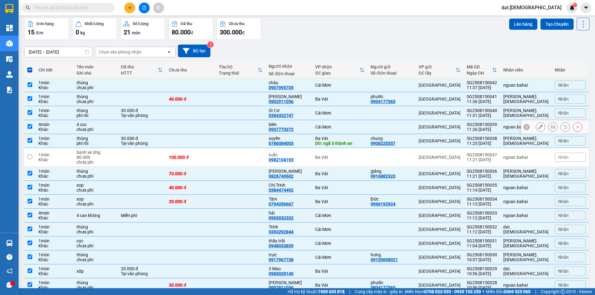
scroll to position [0, 0]
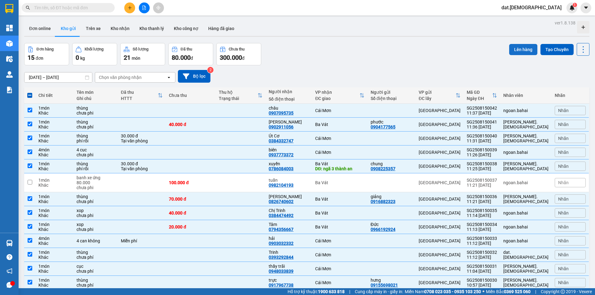
click at [515, 46] on button "Lên hàng" at bounding box center [523, 49] width 28 height 11
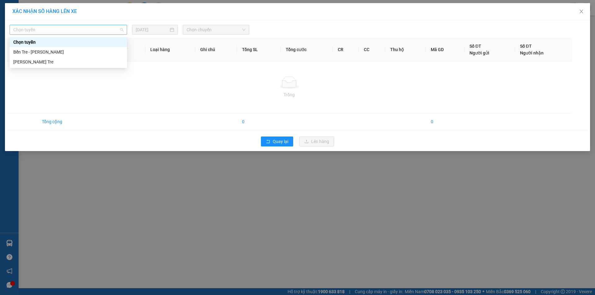
click at [104, 28] on span "Chọn tuyến" at bounding box center [68, 29] width 110 height 9
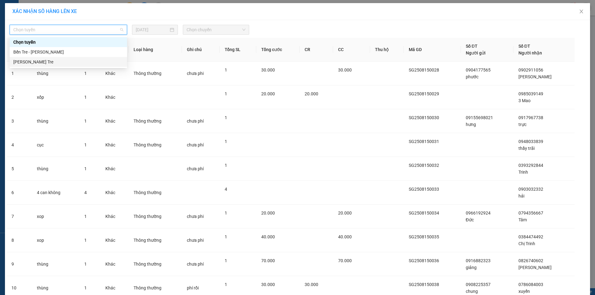
click at [46, 60] on div "Hồ Chí Minh - Bến Tre" at bounding box center [68, 62] width 110 height 7
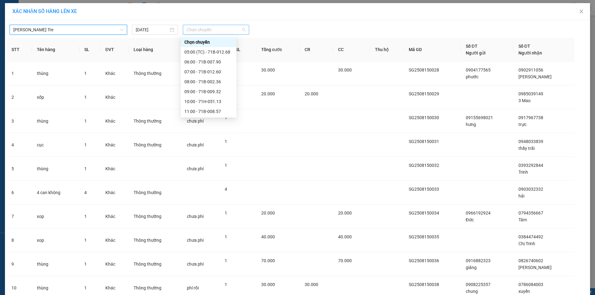
click at [227, 30] on span "Chọn chuyến" at bounding box center [216, 29] width 59 height 9
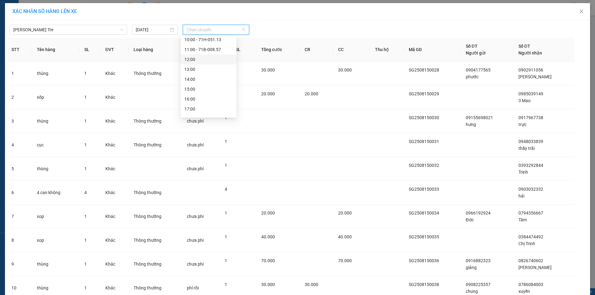
click at [206, 58] on div "12:00" at bounding box center [208, 59] width 48 height 7
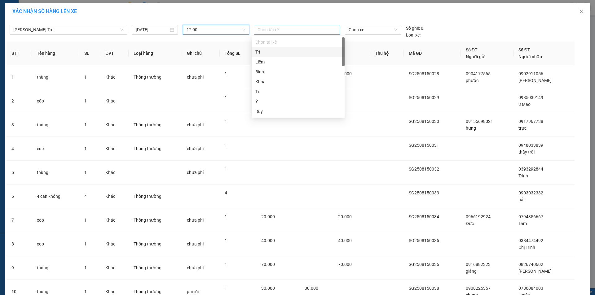
click at [262, 26] on div at bounding box center [296, 29] width 83 height 7
type input "nhu"
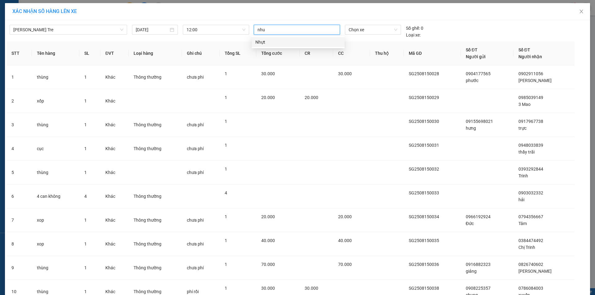
click at [262, 42] on div "Nhựt" at bounding box center [298, 42] width 86 height 7
click at [352, 30] on span "Chọn xe" at bounding box center [373, 29] width 48 height 9
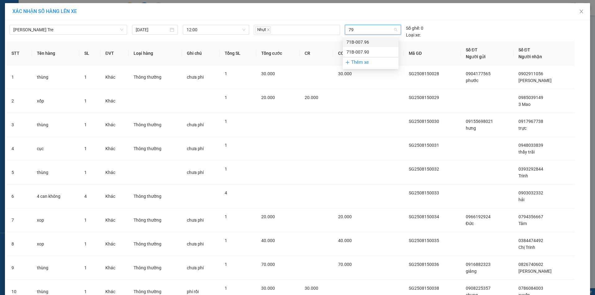
type input "796"
click at [360, 41] on div "71B-007.96" at bounding box center [371, 42] width 48 height 7
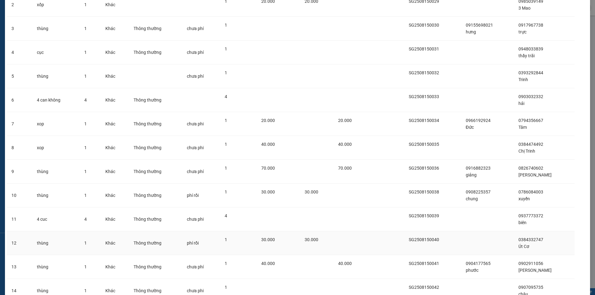
scroll to position [146, 0]
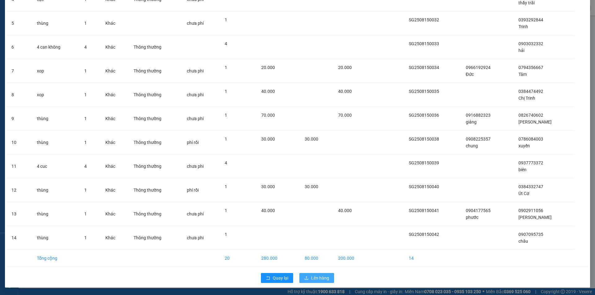
click at [314, 276] on span "Lên hàng" at bounding box center [320, 278] width 18 height 7
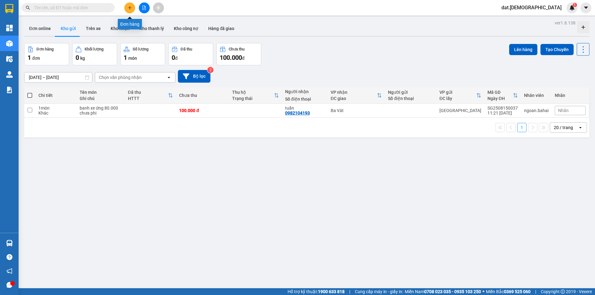
click at [133, 11] on button at bounding box center [129, 7] width 11 height 11
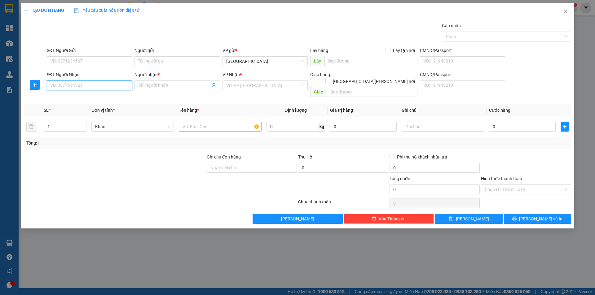
click at [85, 84] on input "SĐT Người Nhận" at bounding box center [89, 86] width 85 height 10
type input "0387541519"
click at [89, 98] on div "0387541519 - Minh" at bounding box center [90, 98] width 78 height 7
type input "Minh"
type input "0387541519"
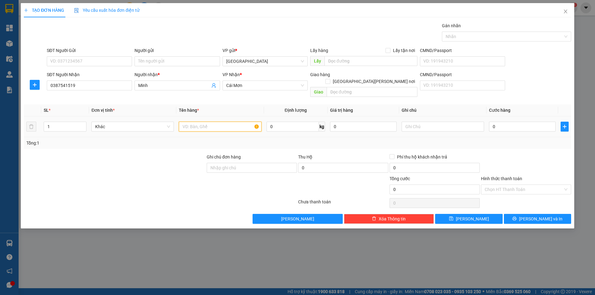
click at [206, 122] on input "text" at bounding box center [220, 127] width 82 height 10
type input "hộp"
click at [509, 122] on input "0" at bounding box center [522, 127] width 67 height 10
type input "2"
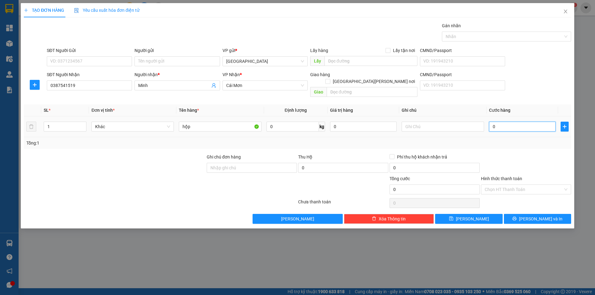
type input "2"
type input "20"
type input "200"
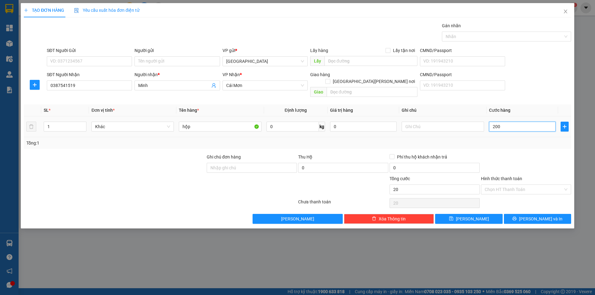
type input "200"
type input "2.000"
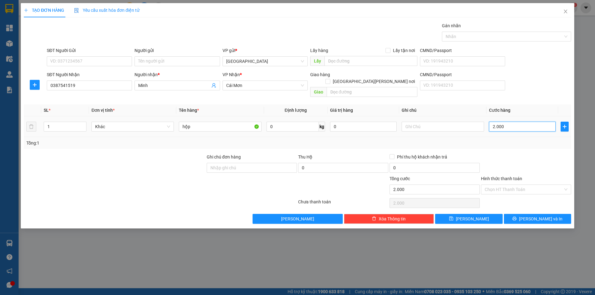
type input "20.000"
click at [510, 185] on input "Hình thức thanh toán" at bounding box center [524, 189] width 78 height 9
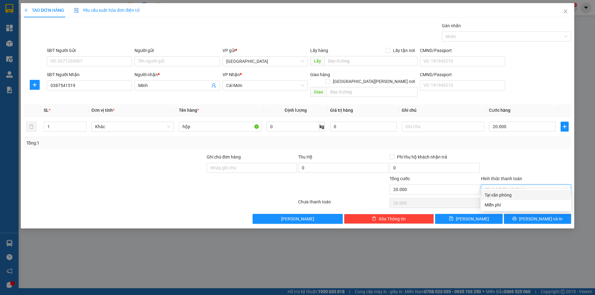
click at [511, 196] on div "Tại văn phòng" at bounding box center [526, 195] width 83 height 7
type input "0"
click at [526, 214] on button "Lưu và In" at bounding box center [537, 219] width 67 height 10
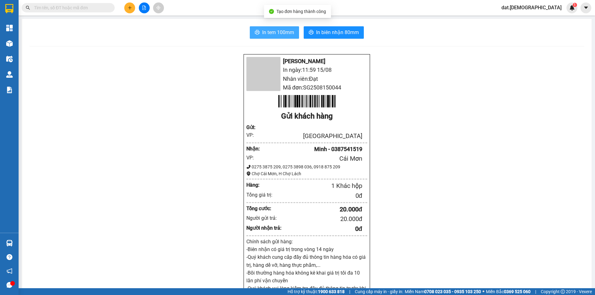
click at [272, 33] on span "In tem 100mm" at bounding box center [278, 33] width 32 height 8
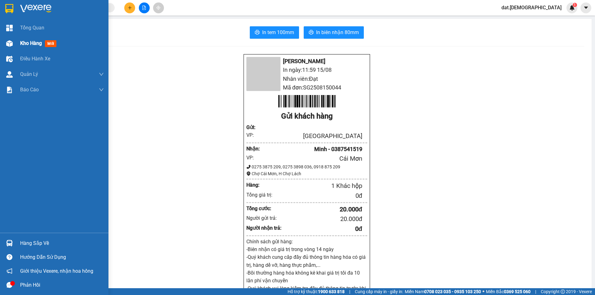
click at [56, 44] on span "mới" at bounding box center [50, 43] width 11 height 7
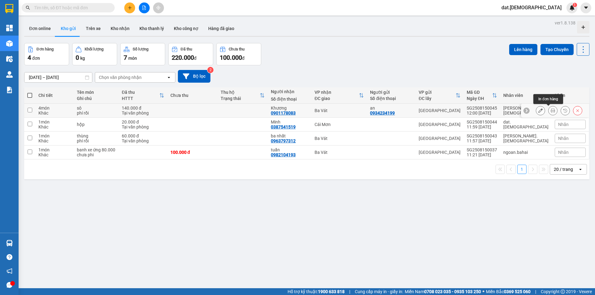
click at [551, 109] on icon at bounding box center [553, 110] width 4 height 4
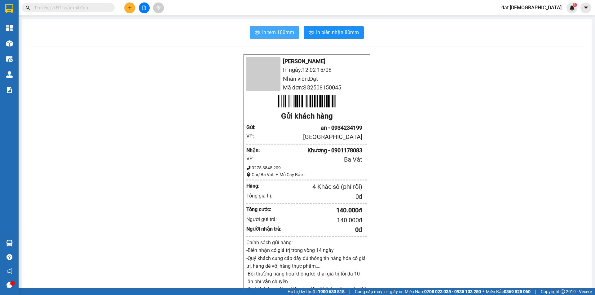
click at [285, 30] on span "In tem 100mm" at bounding box center [278, 33] width 32 height 8
click at [250, 26] on button "In tem 100mm" at bounding box center [274, 32] width 49 height 12
click at [281, 32] on span "In tem 100mm" at bounding box center [278, 33] width 32 height 8
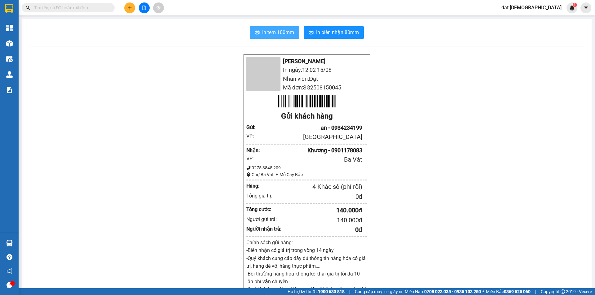
click at [281, 32] on span "In tem 100mm" at bounding box center [278, 33] width 32 height 8
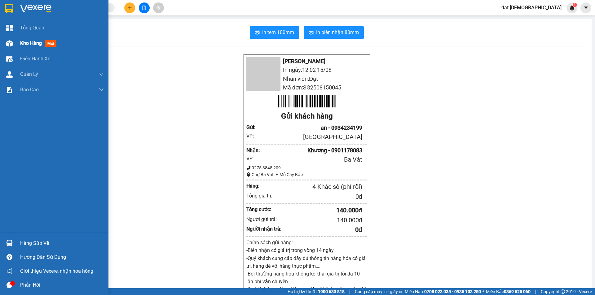
click at [51, 43] on span "mới" at bounding box center [50, 43] width 11 height 7
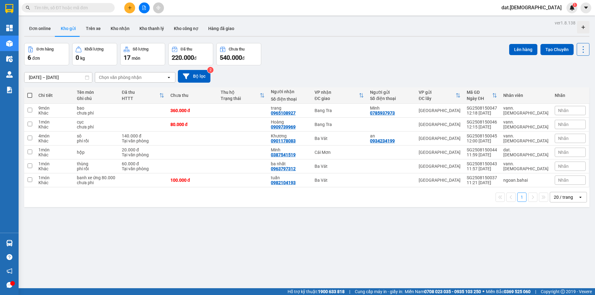
click at [87, 7] on input "text" at bounding box center [70, 7] width 73 height 7
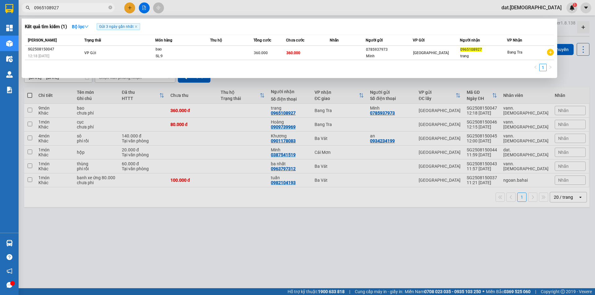
type input "0965108927"
click at [137, 25] on span "Gửi 3 ngày gần nhất" at bounding box center [118, 26] width 43 height 7
click at [137, 26] on icon "close" at bounding box center [136, 26] width 3 height 3
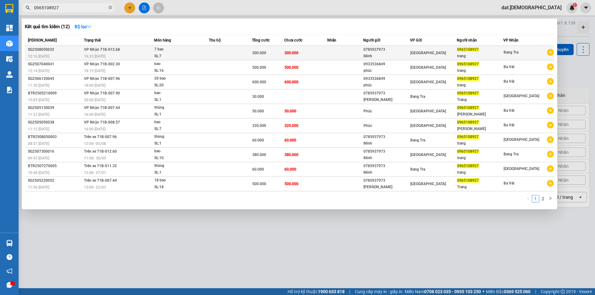
click at [129, 55] on div "16:33 [DATE]" at bounding box center [119, 56] width 70 height 7
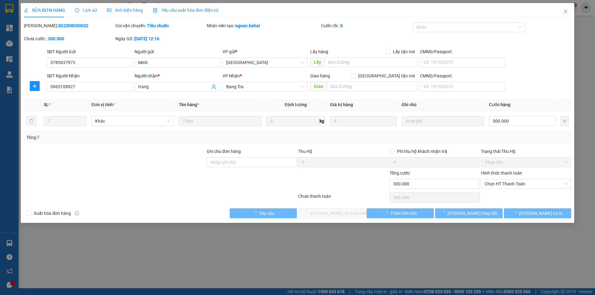
type input "0785937973"
type input "Minh"
type input "0965108927"
type input "trang"
type input "300.000"
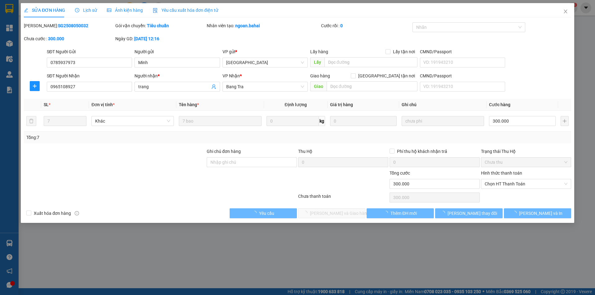
type input "300.000"
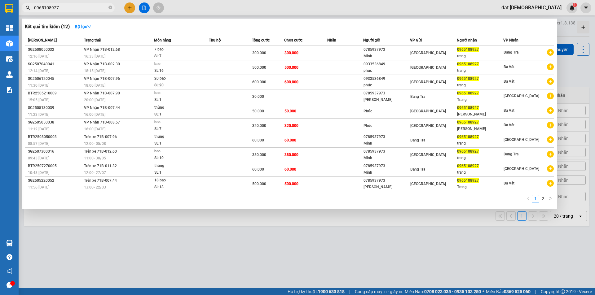
click at [73, 10] on input "0965108927" at bounding box center [70, 7] width 73 height 7
click at [91, 27] on icon "down" at bounding box center [89, 26] width 4 height 4
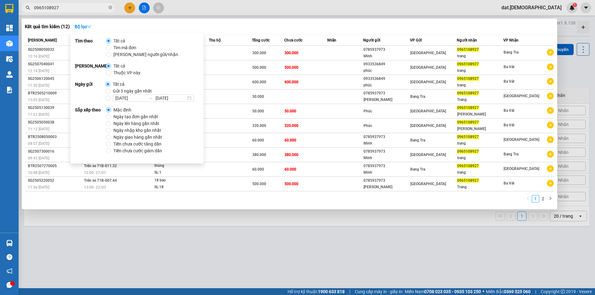
click at [140, 92] on span "Gửi 3 ngày gần nhất" at bounding box center [132, 91] width 44 height 7
click at [110, 92] on input "Gửi 3 ngày gần nhất" at bounding box center [107, 91] width 5 height 5
radio input "true"
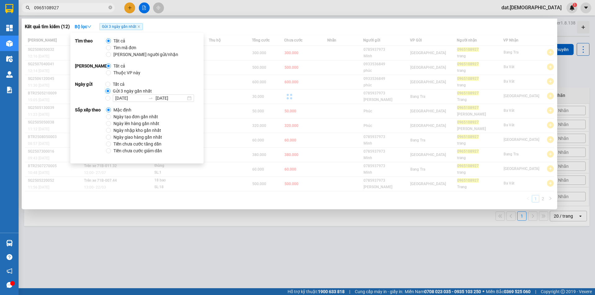
radio input "false"
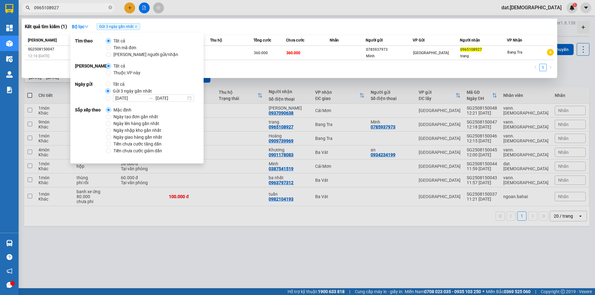
click at [184, 248] on div at bounding box center [297, 147] width 595 height 295
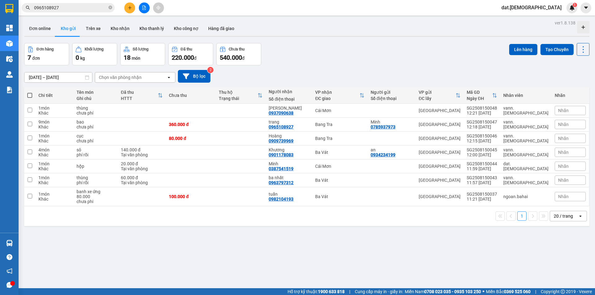
click at [75, 7] on input "0965108927" at bounding box center [70, 7] width 73 height 7
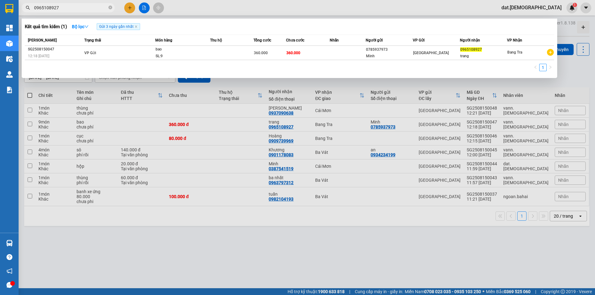
click at [278, 241] on div at bounding box center [297, 147] width 595 height 295
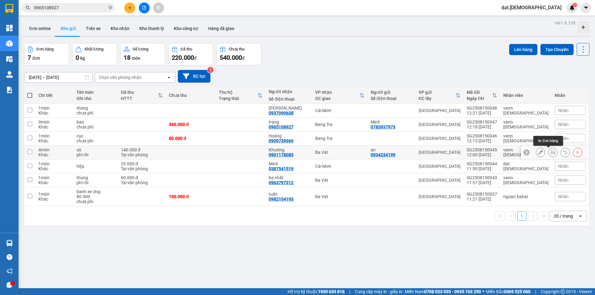
click at [551, 151] on icon at bounding box center [553, 152] width 4 height 4
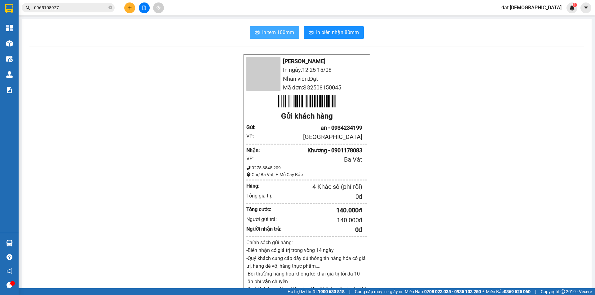
click at [269, 29] on span "In tem 100mm" at bounding box center [278, 33] width 32 height 8
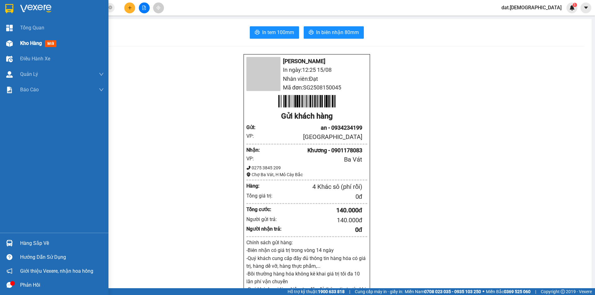
click at [51, 42] on span "mới" at bounding box center [50, 43] width 11 height 7
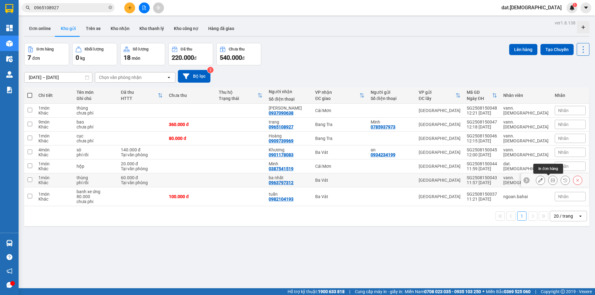
click at [551, 180] on icon at bounding box center [553, 180] width 4 height 4
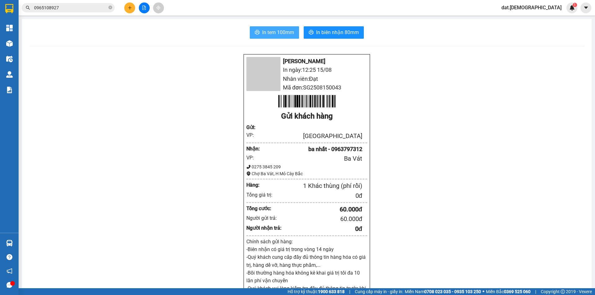
drag, startPoint x: 278, startPoint y: 23, endPoint x: 278, endPoint y: 33, distance: 10.2
click at [278, 33] on div "In tem 100mm In biên nhận 80mm Bá Hải In ngày: 12:25 15/08 Nhân viên: Đạt Mã đơ…" at bounding box center [307, 246] width 570 height 454
click at [278, 33] on span "In tem 100mm" at bounding box center [278, 33] width 32 height 8
click at [250, 26] on button "In tem 100mm" at bounding box center [274, 32] width 49 height 12
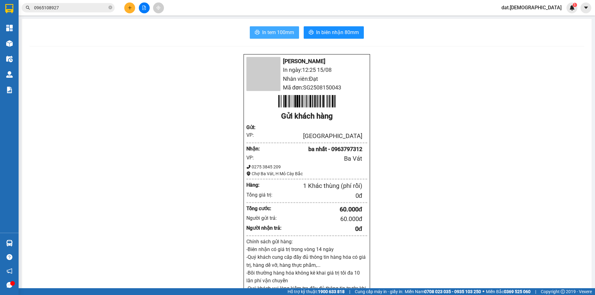
click at [250, 26] on button "In tem 100mm" at bounding box center [274, 32] width 49 height 12
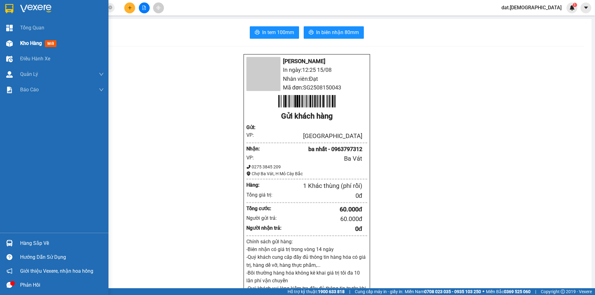
click at [51, 42] on span "mới" at bounding box center [50, 43] width 11 height 7
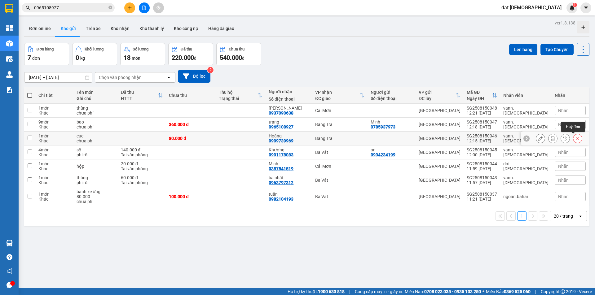
click at [576, 139] on icon at bounding box center [578, 138] width 4 height 4
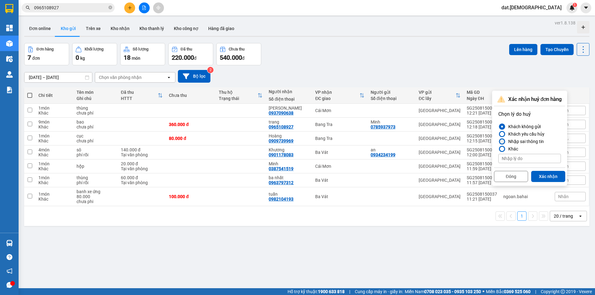
click at [524, 139] on div "Nhập sai thông tin" at bounding box center [525, 141] width 38 height 7
click at [498, 142] on input "Nhập sai thông tin" at bounding box center [498, 142] width 0 height 0
click at [550, 175] on button "Xác nhận" at bounding box center [548, 176] width 34 height 11
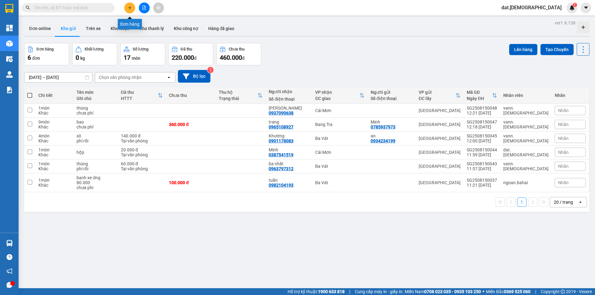
click at [131, 6] on icon "plus" at bounding box center [130, 8] width 4 height 4
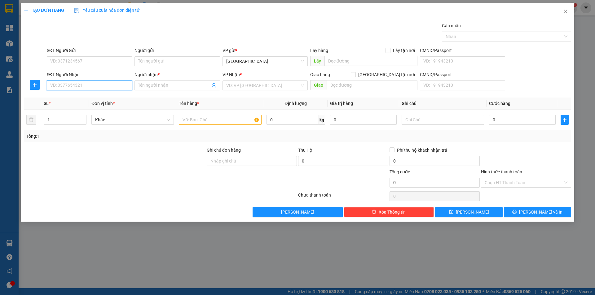
click at [72, 86] on input "SĐT Người Nhận" at bounding box center [89, 86] width 85 height 10
click at [565, 11] on icon "close" at bounding box center [565, 12] width 3 height 4
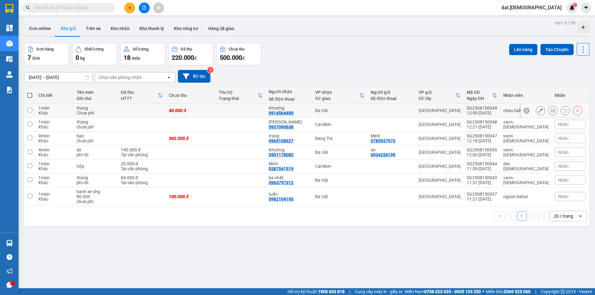
click at [551, 109] on icon at bounding box center [553, 110] width 4 height 4
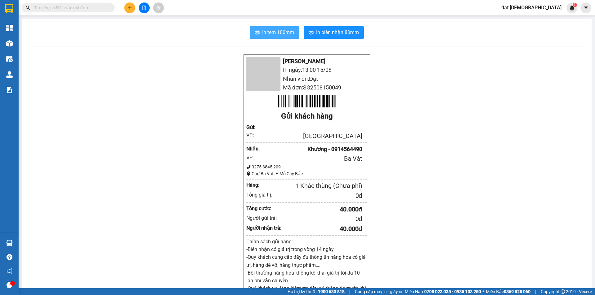
click at [279, 34] on span "In tem 100mm" at bounding box center [278, 33] width 32 height 8
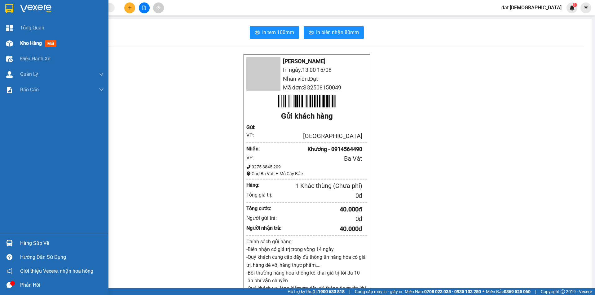
click at [49, 45] on span "mới" at bounding box center [50, 43] width 11 height 7
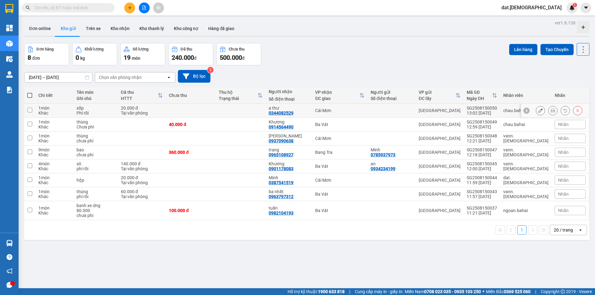
click at [551, 109] on icon at bounding box center [553, 110] width 4 height 4
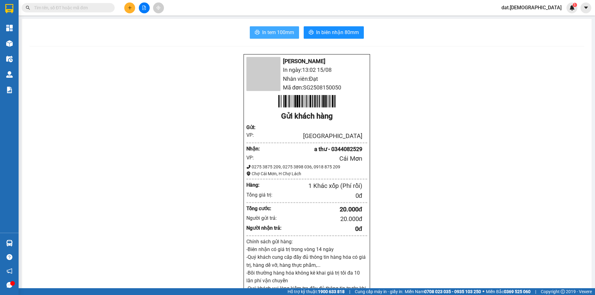
click at [274, 32] on span "In tem 100mm" at bounding box center [278, 33] width 32 height 8
click at [324, 30] on span "In biên nhận 80mm" at bounding box center [337, 33] width 43 height 8
click at [304, 26] on button "In biên nhận 80mm" at bounding box center [334, 32] width 60 height 12
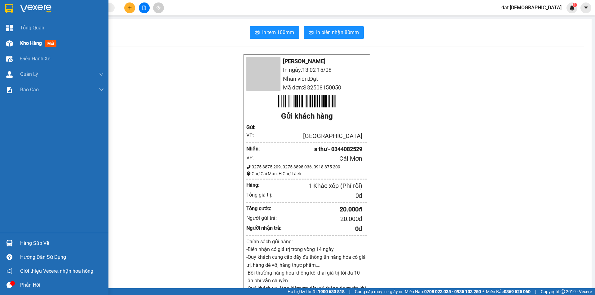
click at [54, 41] on span "mới" at bounding box center [50, 43] width 11 height 7
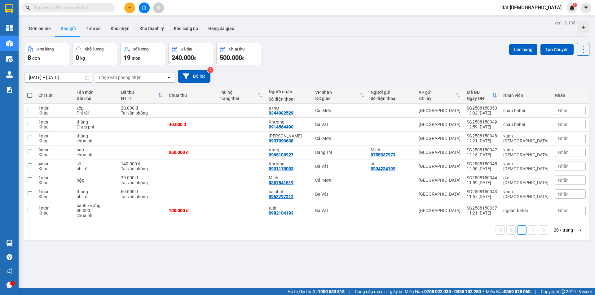
click at [28, 94] on span at bounding box center [29, 95] width 5 height 5
click at [30, 92] on input "checkbox" at bounding box center [30, 92] width 0 height 0
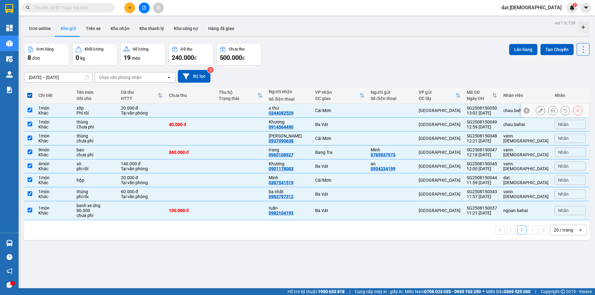
click at [73, 110] on td "1 món Khác" at bounding box center [54, 111] width 38 height 14
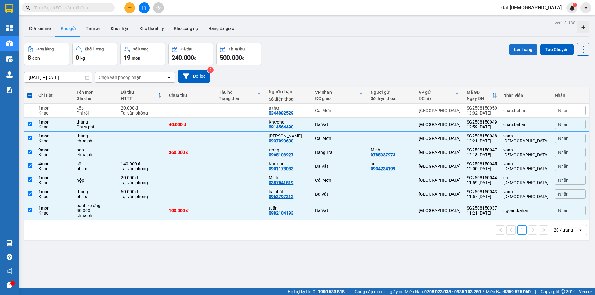
click at [523, 49] on button "Lên hàng" at bounding box center [523, 49] width 28 height 11
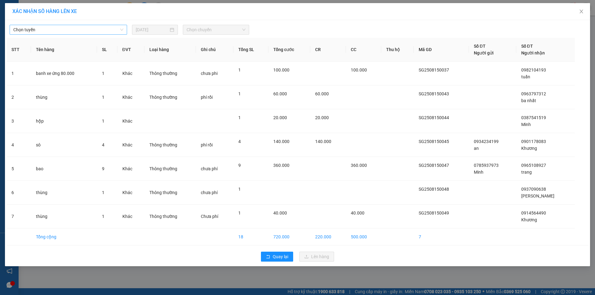
click at [113, 28] on span "Chọn tuyến" at bounding box center [68, 29] width 110 height 9
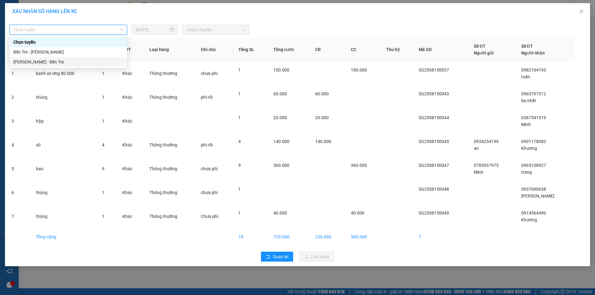
click at [58, 62] on div "Hồ Chí Minh - Bến Tre" at bounding box center [68, 62] width 110 height 7
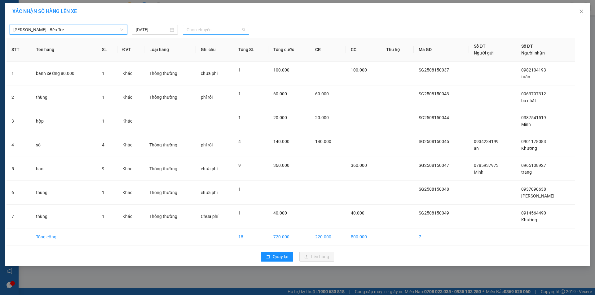
click at [224, 29] on span "Chọn chuyến" at bounding box center [216, 29] width 59 height 9
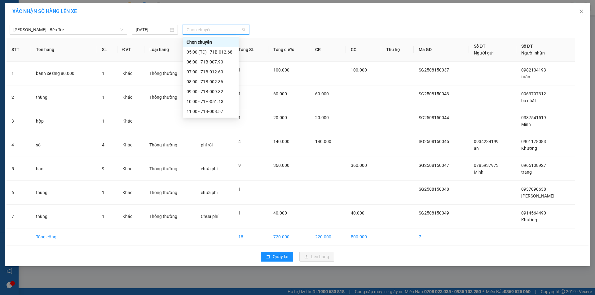
click at [206, 128] on div "13:00" at bounding box center [211, 131] width 48 height 7
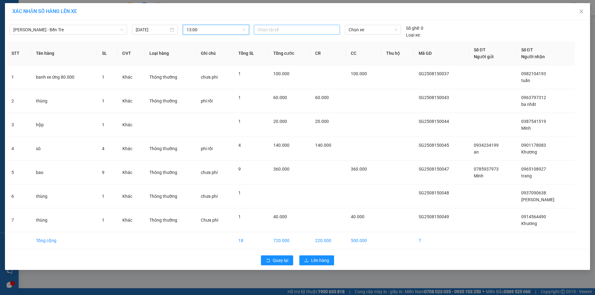
click at [265, 31] on div at bounding box center [296, 29] width 83 height 7
type input "liem"
click at [265, 43] on div "Liêm" at bounding box center [301, 42] width 86 height 7
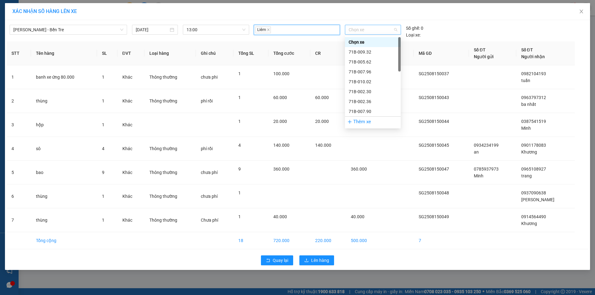
click at [374, 31] on span "Chọn xe" at bounding box center [373, 29] width 48 height 9
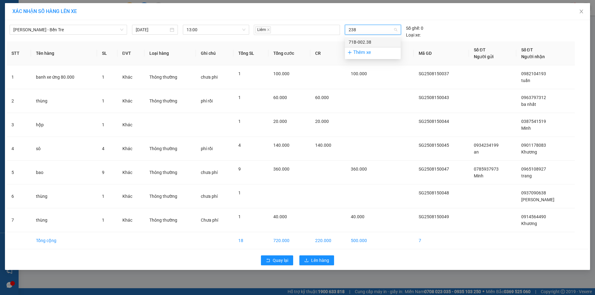
click at [369, 44] on div "71B-002.38" at bounding box center [373, 42] width 48 height 7
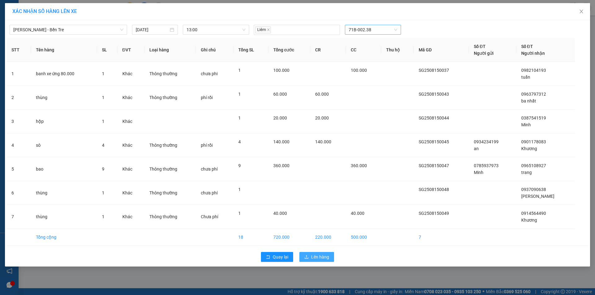
click at [315, 260] on span "Lên hàng" at bounding box center [320, 257] width 18 height 7
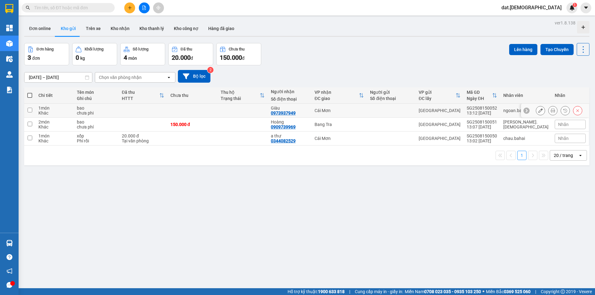
drag, startPoint x: 556, startPoint y: 111, endPoint x: 550, endPoint y: 111, distance: 6.5
click at [556, 111] on div at bounding box center [559, 110] width 46 height 9
click at [551, 110] on icon at bounding box center [553, 110] width 4 height 4
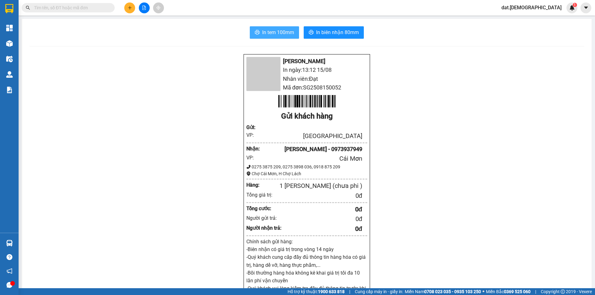
click at [252, 27] on button "In tem 100mm" at bounding box center [274, 32] width 49 height 12
click at [312, 34] on button "In biên nhận 80mm" at bounding box center [334, 32] width 60 height 12
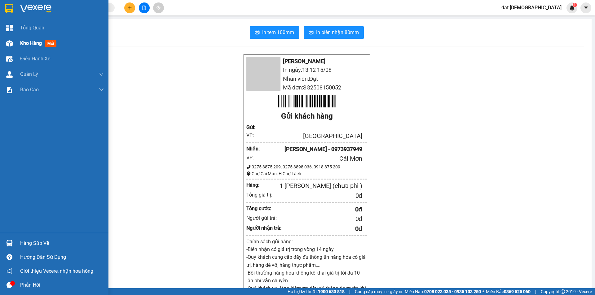
click at [49, 45] on span "mới" at bounding box center [50, 43] width 11 height 7
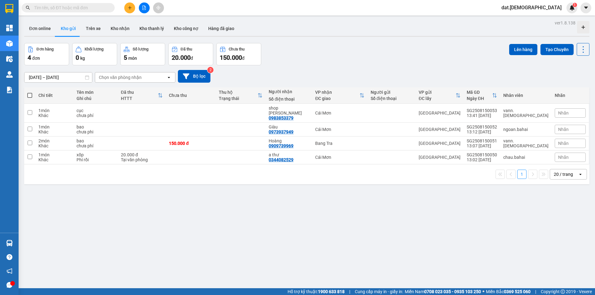
click at [29, 91] on th at bounding box center [29, 95] width 11 height 16
click at [29, 95] on span at bounding box center [29, 95] width 5 height 5
click at [30, 92] on input "checkbox" at bounding box center [30, 92] width 0 height 0
checkbox input "true"
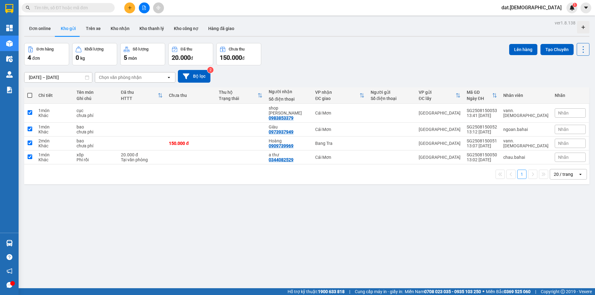
checkbox input "true"
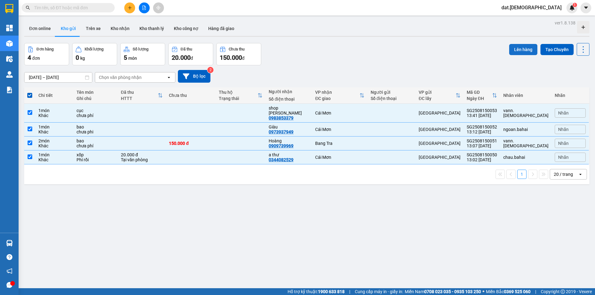
click at [519, 45] on button "Lên hàng" at bounding box center [523, 49] width 28 height 11
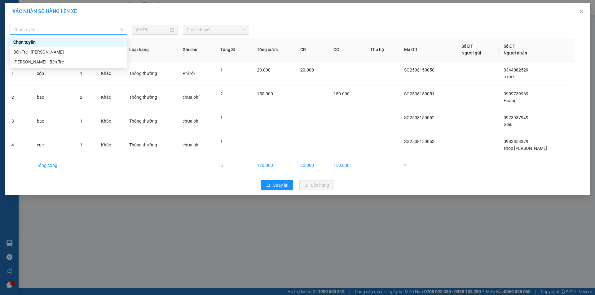
click at [57, 29] on span "Chọn tuyến" at bounding box center [68, 29] width 110 height 9
click at [51, 62] on div "[PERSON_NAME] - Bến Tre" at bounding box center [68, 62] width 110 height 7
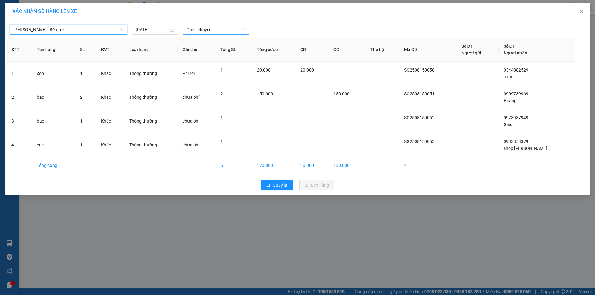
click at [223, 29] on span "Chọn chuyến" at bounding box center [216, 29] width 59 height 9
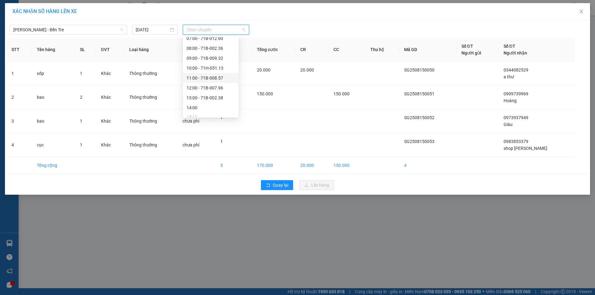
scroll to position [62, 0]
click at [215, 79] on div "14:00" at bounding box center [211, 79] width 48 height 7
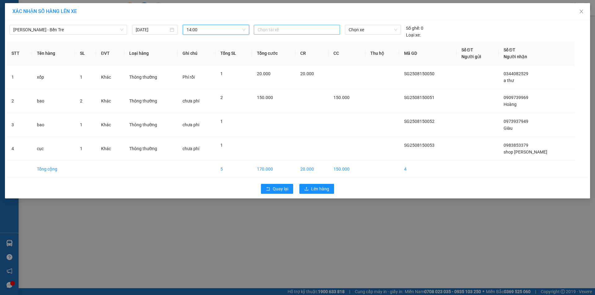
click at [286, 32] on div at bounding box center [296, 29] width 83 height 7
click at [262, 103] on div "Ý" at bounding box center [301, 101] width 86 height 7
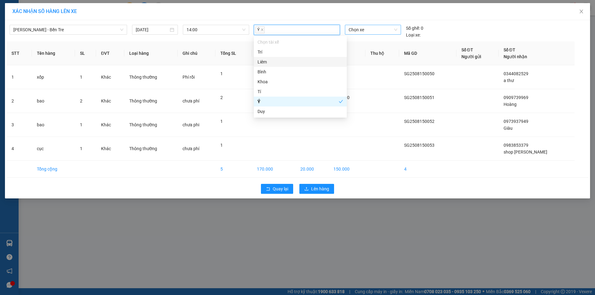
click at [382, 30] on span "Chọn xe" at bounding box center [373, 29] width 48 height 9
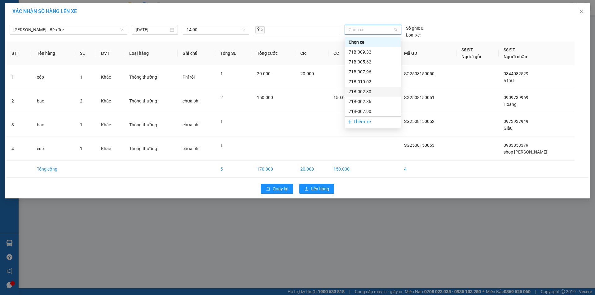
scroll to position [31, 0]
drag, startPoint x: 380, startPoint y: 30, endPoint x: 376, endPoint y: 32, distance: 4.6
click at [379, 30] on span "Chọn xe" at bounding box center [373, 29] width 48 height 9
type input "132"
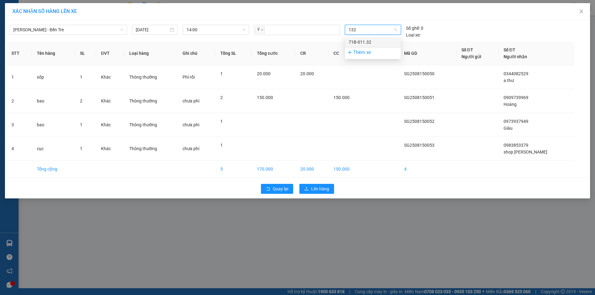
click at [364, 42] on div "71B-011.32" at bounding box center [373, 42] width 48 height 7
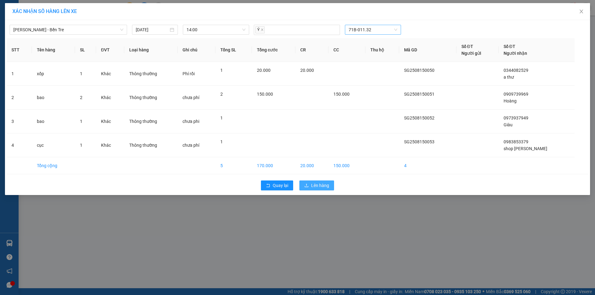
click at [317, 184] on span "Lên hàng" at bounding box center [320, 185] width 18 height 7
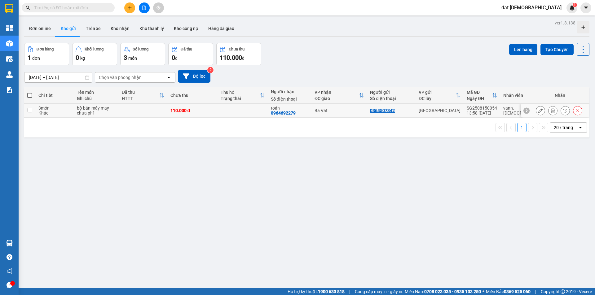
click at [31, 110] on input "checkbox" at bounding box center [30, 110] width 5 height 5
checkbox input "true"
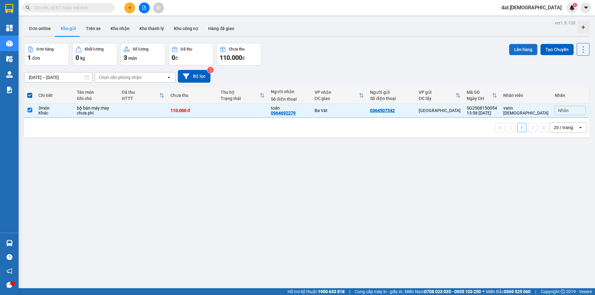
click at [516, 51] on button "Lên hàng" at bounding box center [523, 49] width 28 height 11
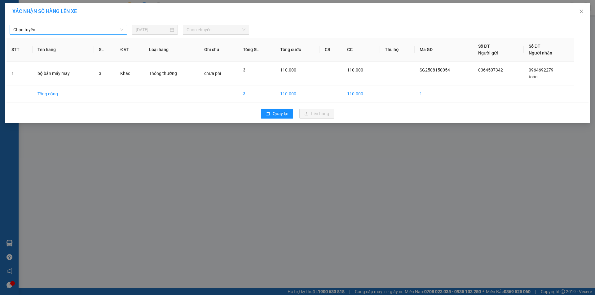
click at [58, 30] on span "Chọn tuyến" at bounding box center [68, 29] width 110 height 9
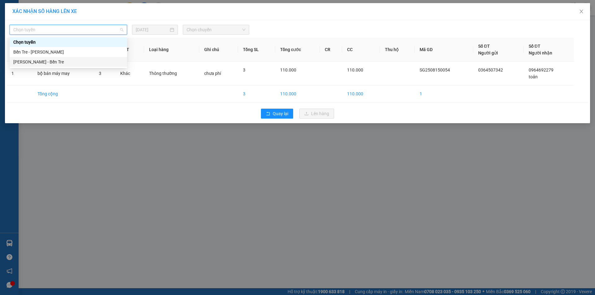
click at [44, 61] on div "[PERSON_NAME] - Bến Tre" at bounding box center [68, 62] width 110 height 7
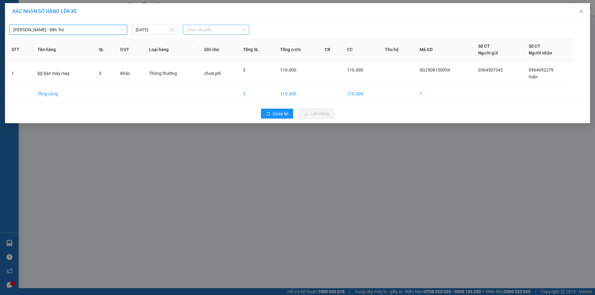
click at [218, 32] on span "Chọn chuyến" at bounding box center [216, 29] width 59 height 9
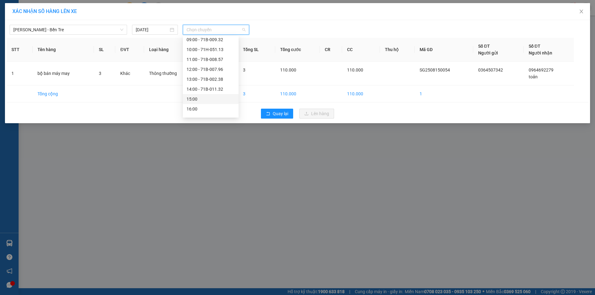
scroll to position [62, 0]
click at [218, 79] on div "14:00 - 71B-011.32" at bounding box center [211, 79] width 48 height 7
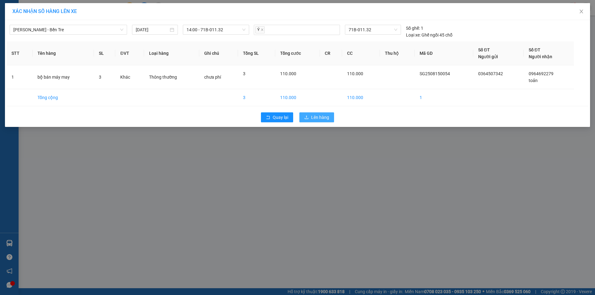
click at [316, 117] on span "Lên hàng" at bounding box center [320, 117] width 18 height 7
